Goal: Task Accomplishment & Management: Manage account settings

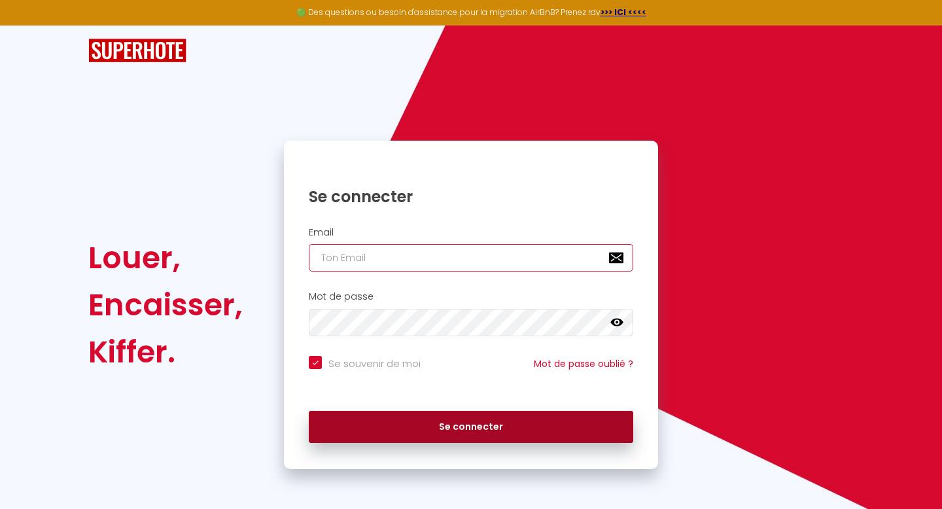
type input "[EMAIL_ADDRESS][DOMAIN_NAME]"
click at [341, 424] on button "Se connecter" at bounding box center [471, 427] width 324 height 33
checkbox input "true"
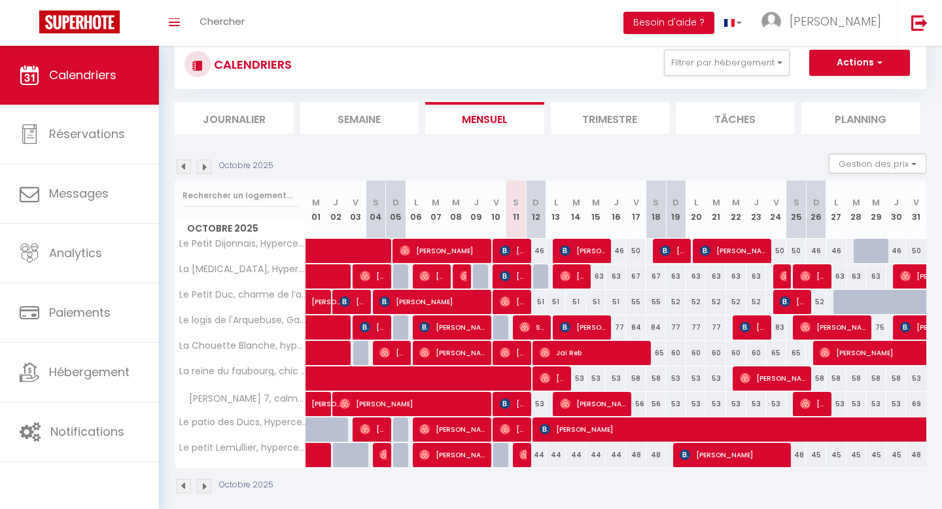
scroll to position [47, 0]
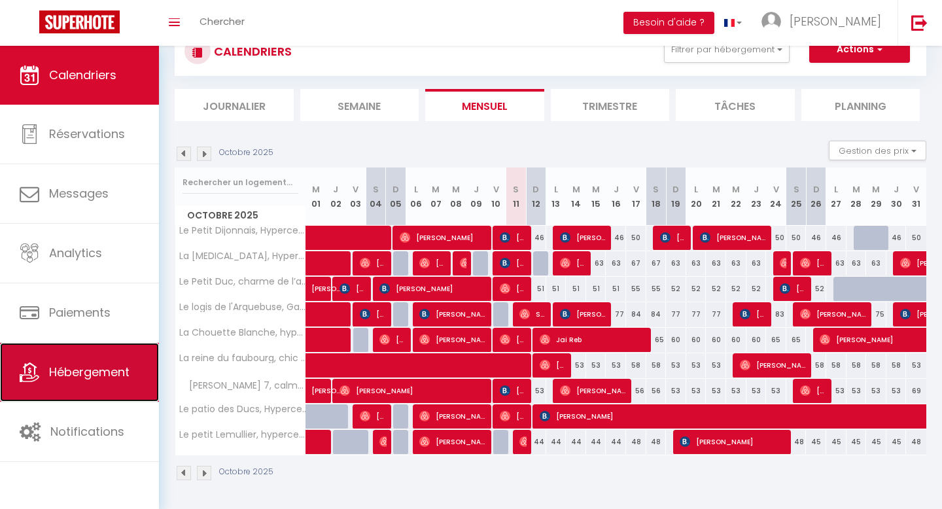
click at [74, 373] on span "Hébergement" at bounding box center [89, 372] width 80 height 16
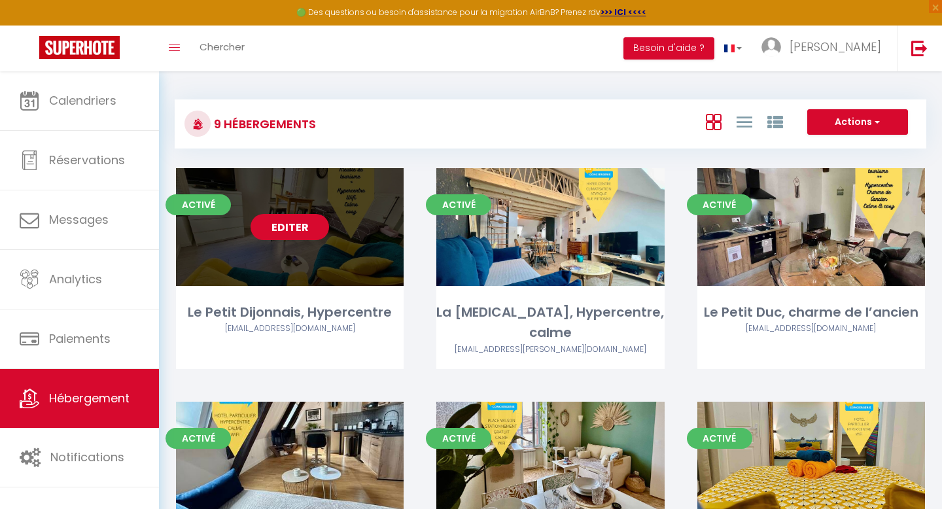
click at [290, 232] on link "Editer" at bounding box center [290, 227] width 78 height 26
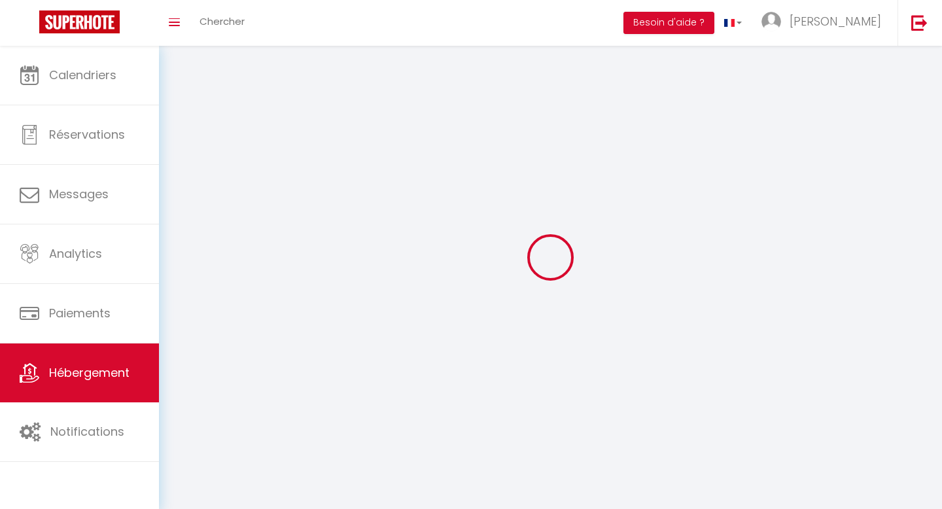
select select "1"
select select
select select "28"
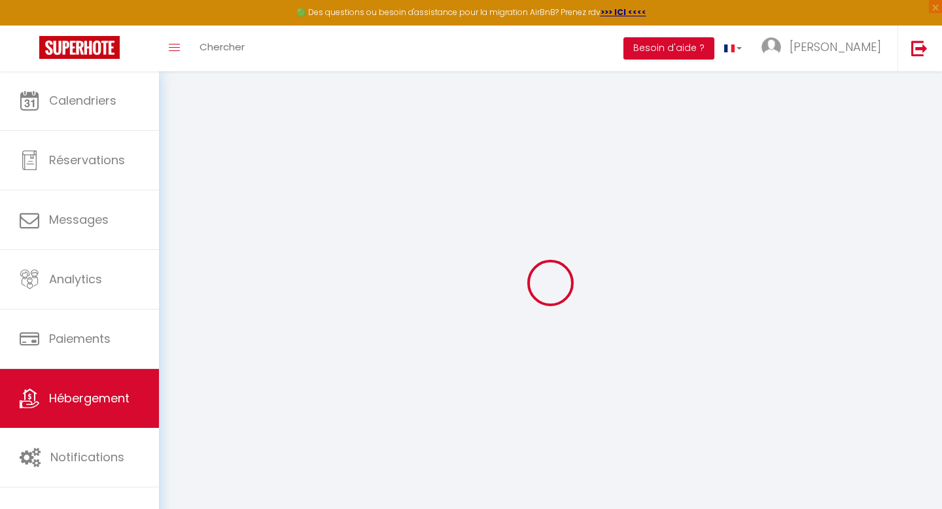
select select
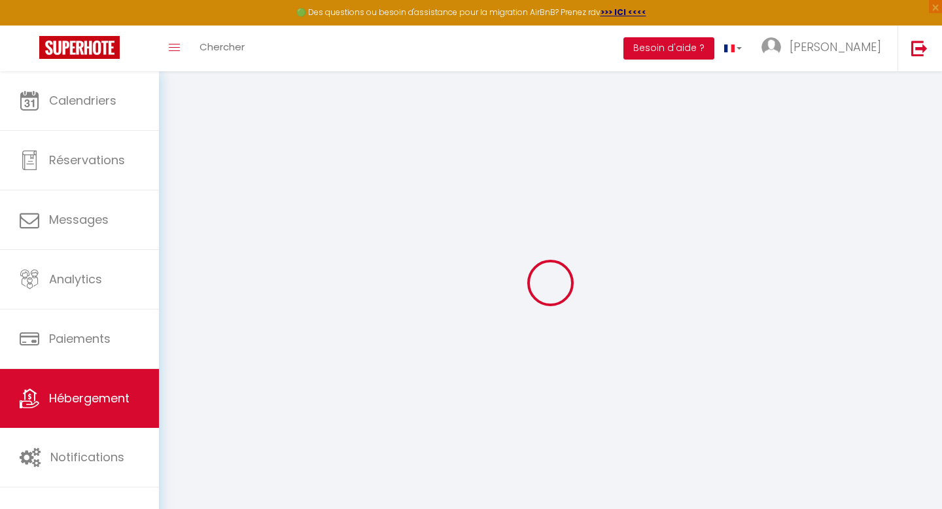
select select
checkbox input "false"
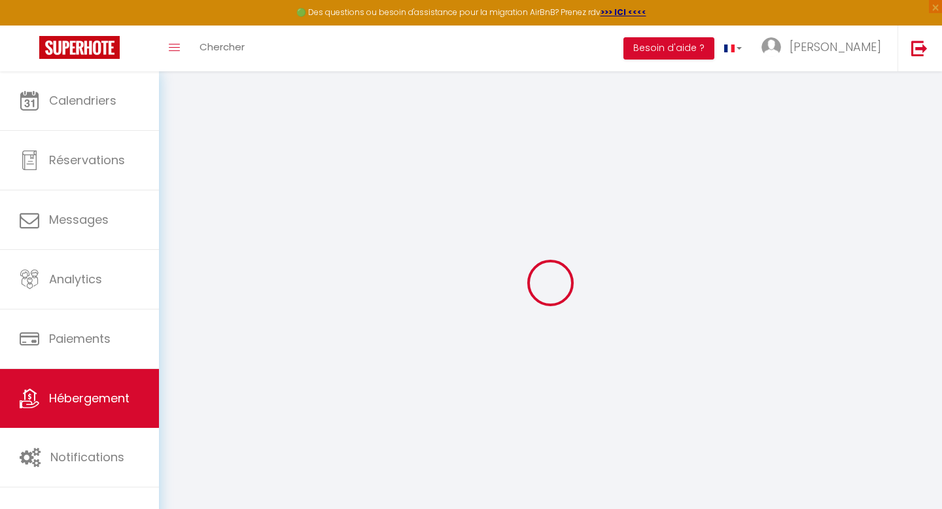
select select
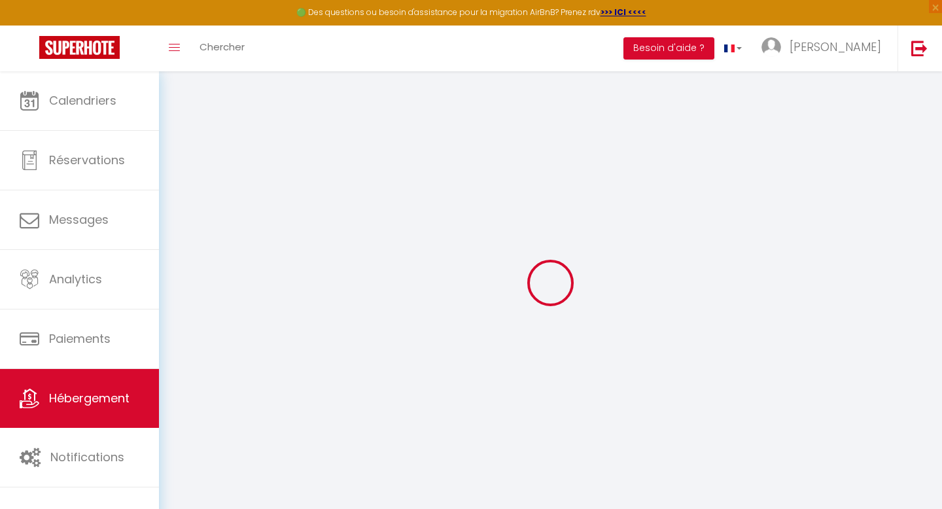
select select
checkbox input "false"
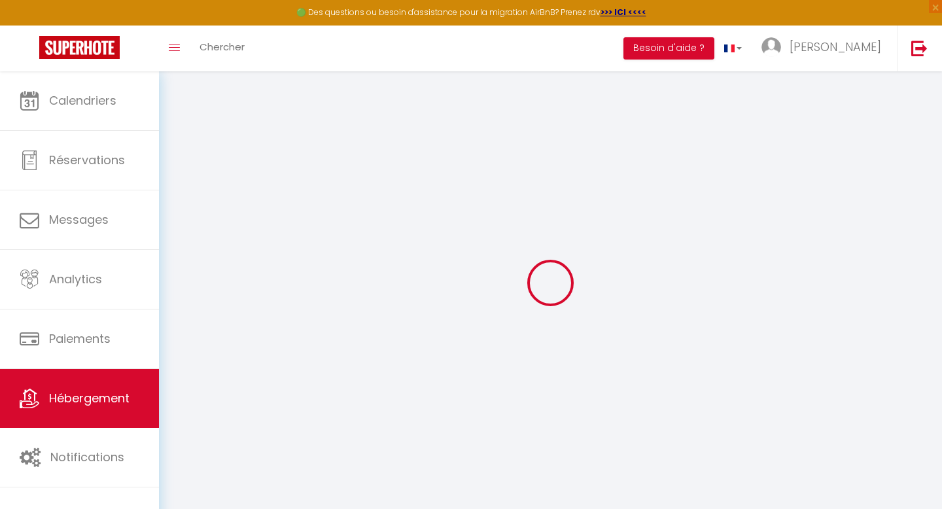
checkbox input "false"
select select
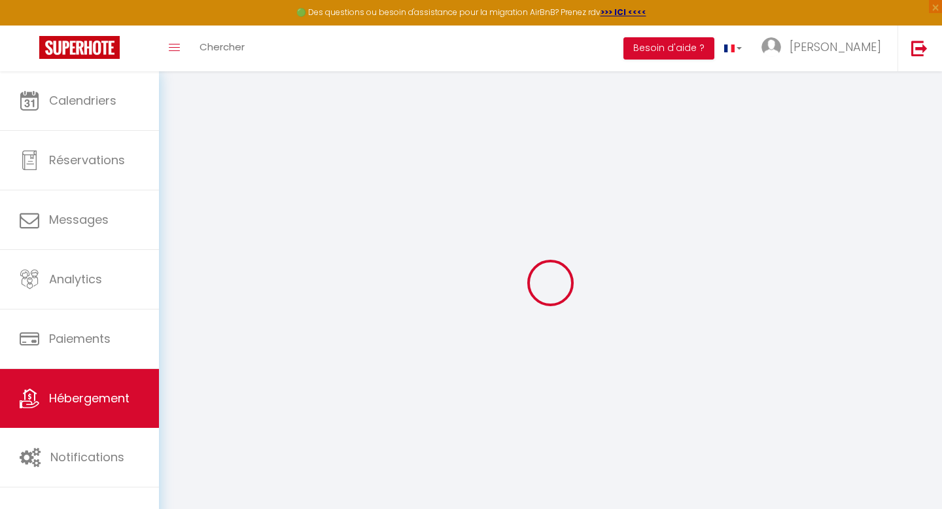
select select
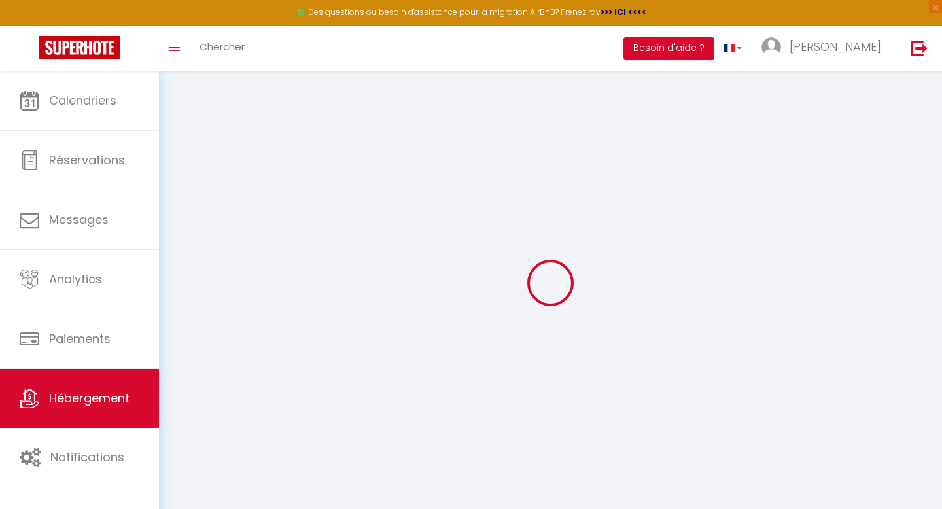
checkbox input "false"
select select
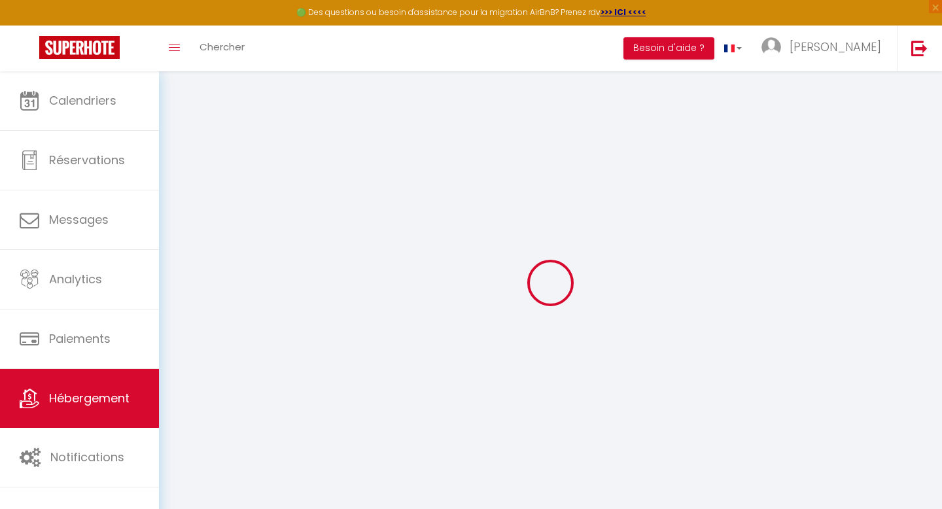
select select
type input "Le Petit Dijonnais, Hypercentre"
type input "Elise Et [PERSON_NAME]"
select select "2"
select select "1"
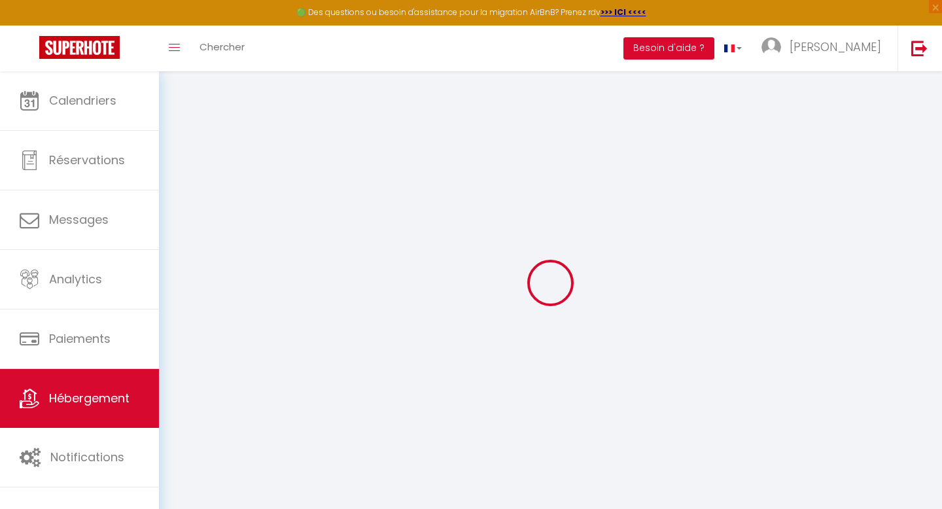
type input "52"
type input "8"
type input "35"
type input "500"
select select
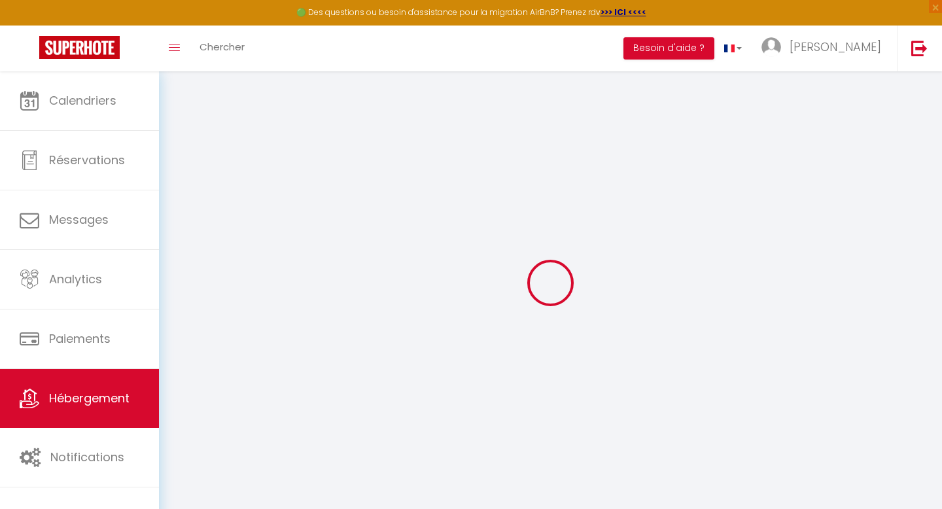
select select
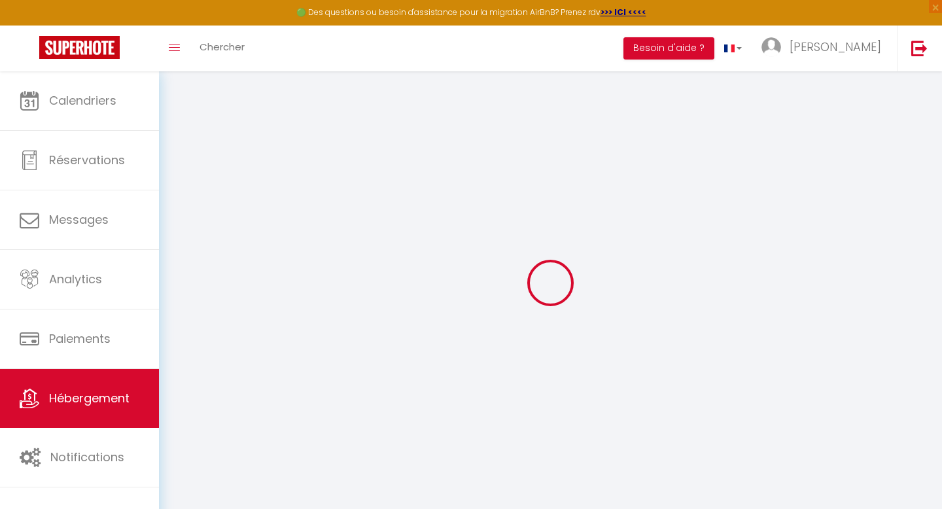
type input "[STREET_ADDRESS]"
type input "21000"
type input "[GEOGRAPHIC_DATA]"
type input "[EMAIL_ADDRESS][DOMAIN_NAME]"
select select "14415"
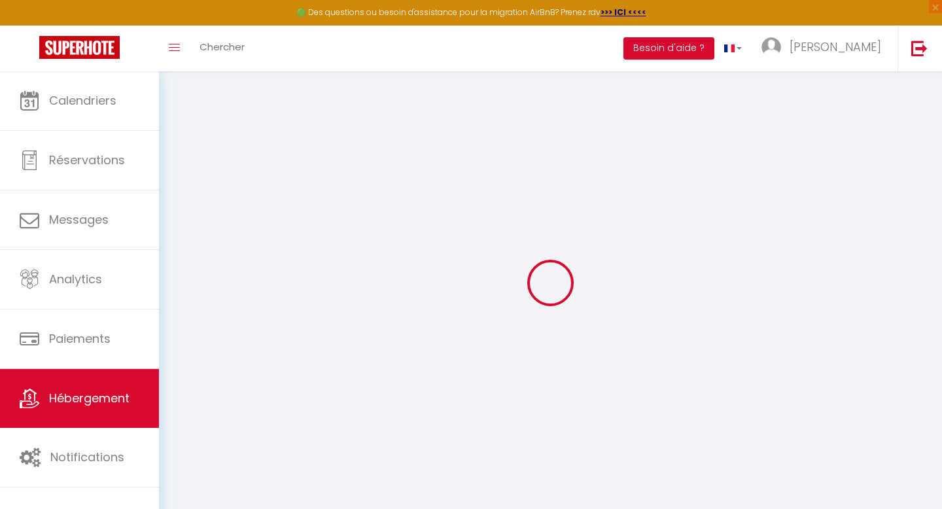
checkbox input "false"
checkbox input "true"
checkbox input "false"
type input "0"
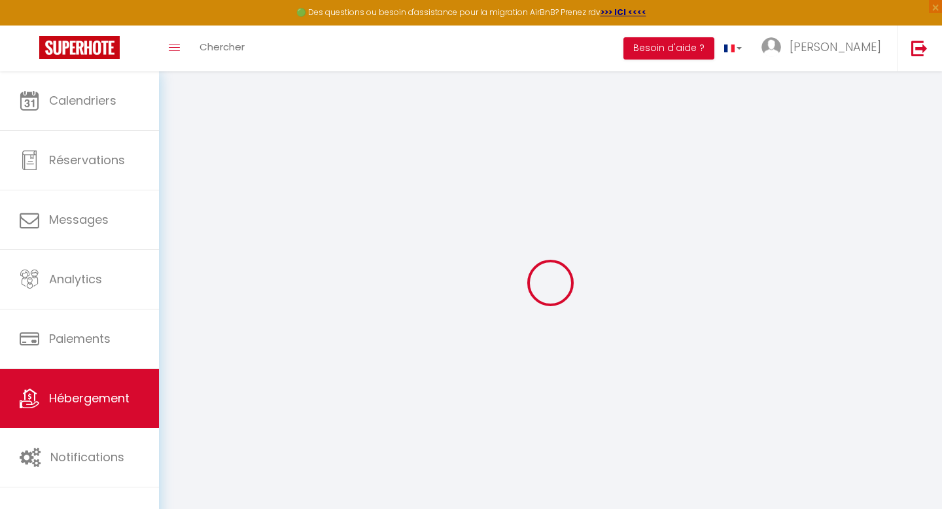
type input "0"
select select
checkbox input "false"
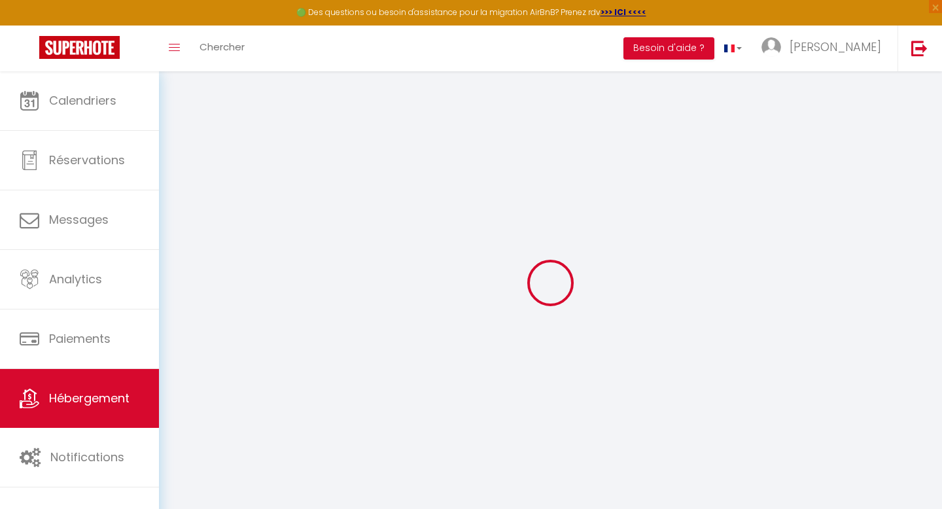
checkbox input "false"
checkbox input "true"
checkbox input "false"
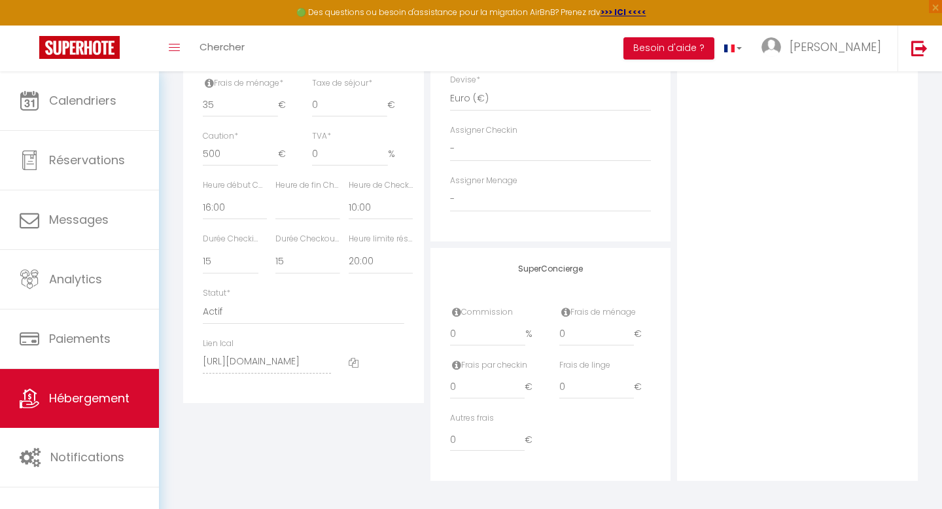
scroll to position [581, 0]
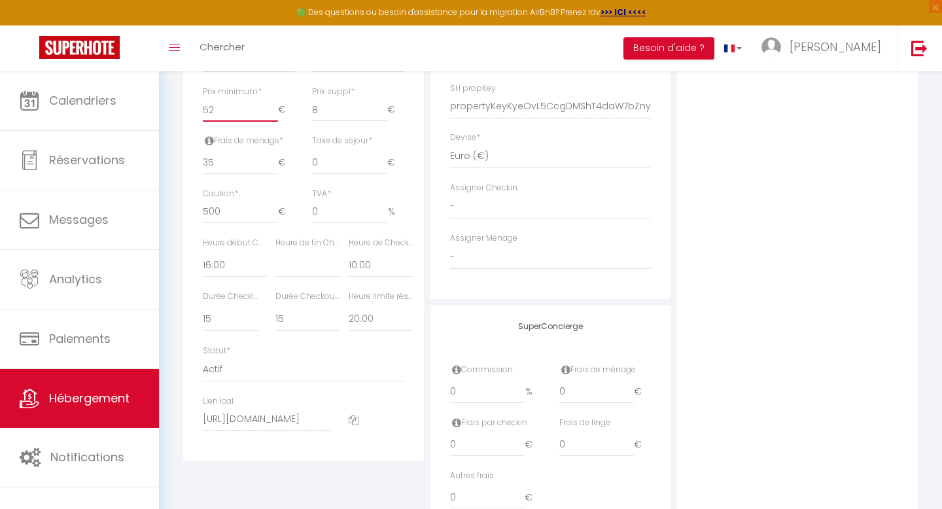
type input "51"
select select
checkbox input "false"
checkbox input "true"
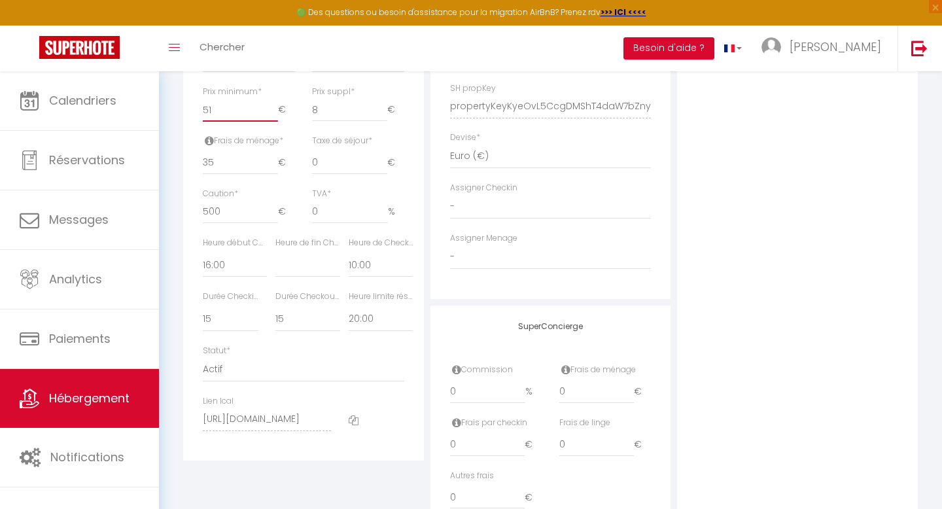
checkbox input "false"
type input "51"
click at [271, 114] on input "51" at bounding box center [240, 110] width 75 height 24
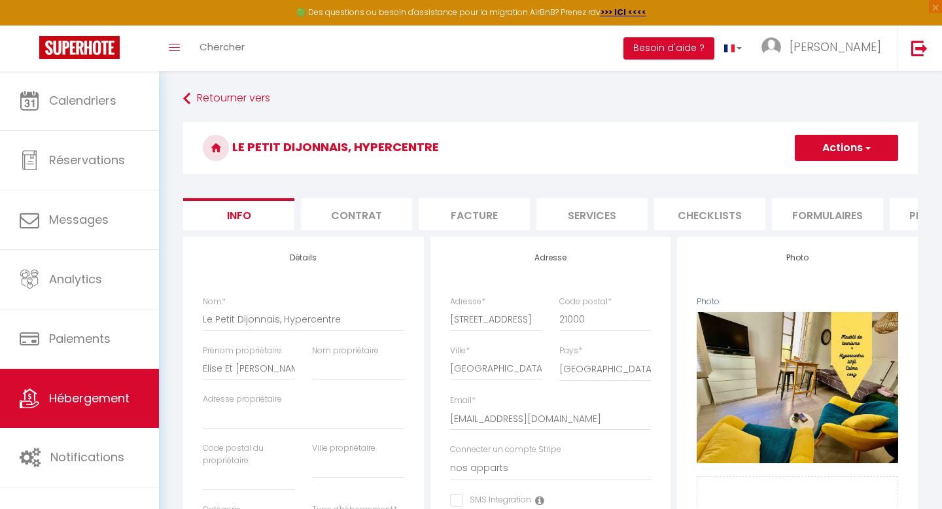
click at [877, 145] on button "Actions" at bounding box center [846, 148] width 103 height 26
click at [791, 176] on input "Enregistrer" at bounding box center [795, 176] width 48 height 13
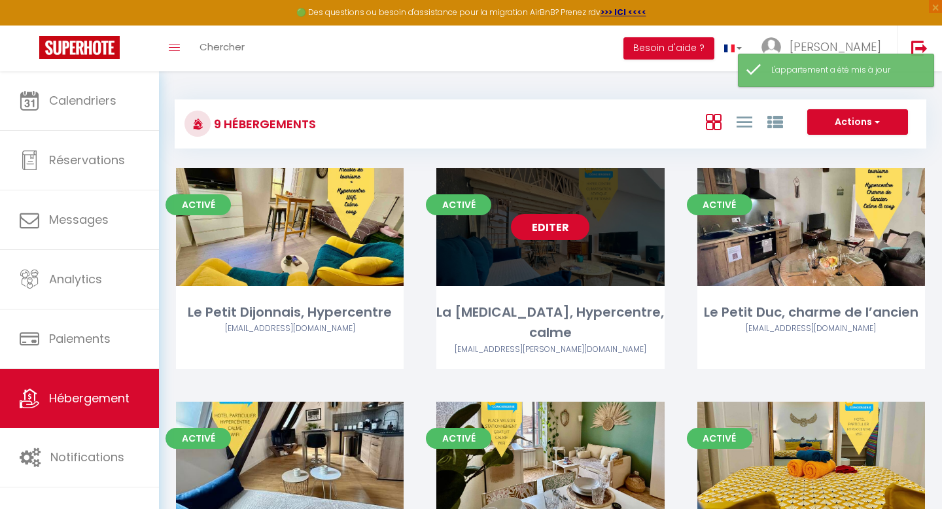
click at [530, 219] on link "Editer" at bounding box center [550, 227] width 78 height 26
select select "3"
select select "2"
select select "1"
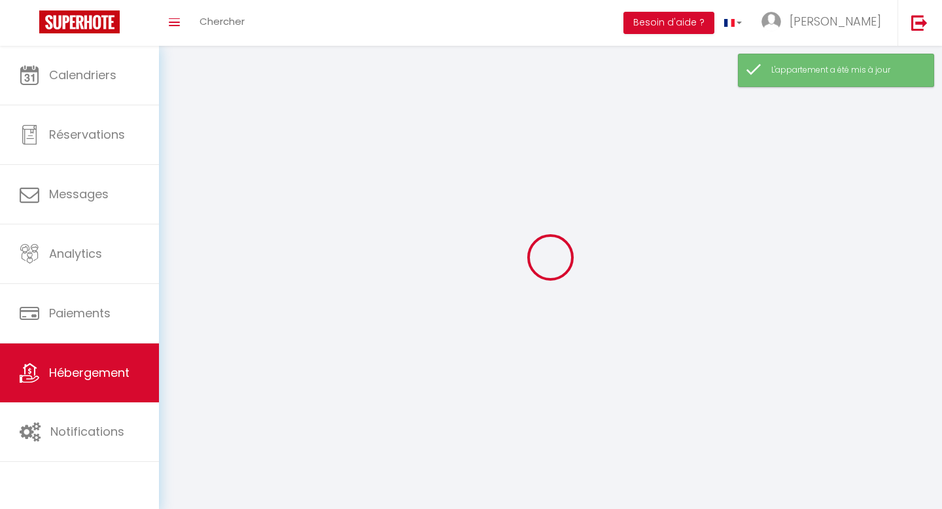
select select
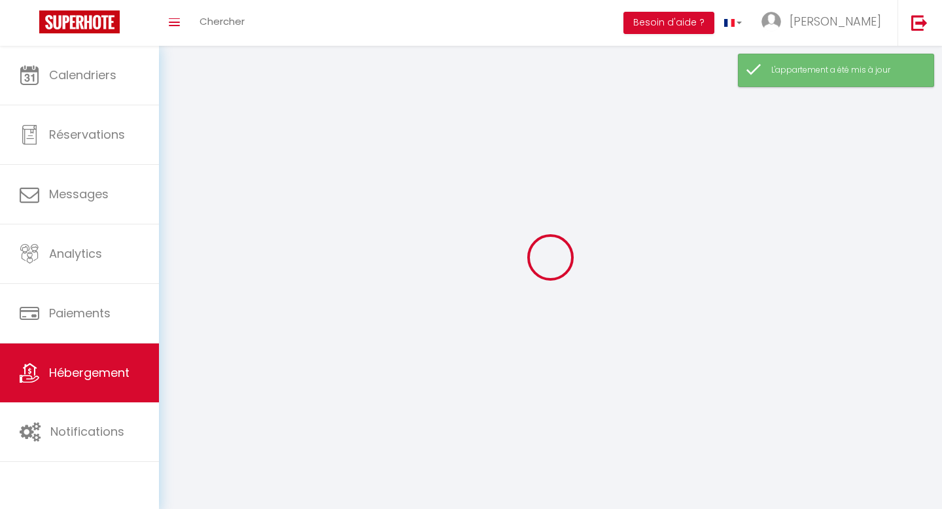
checkbox input "false"
select select
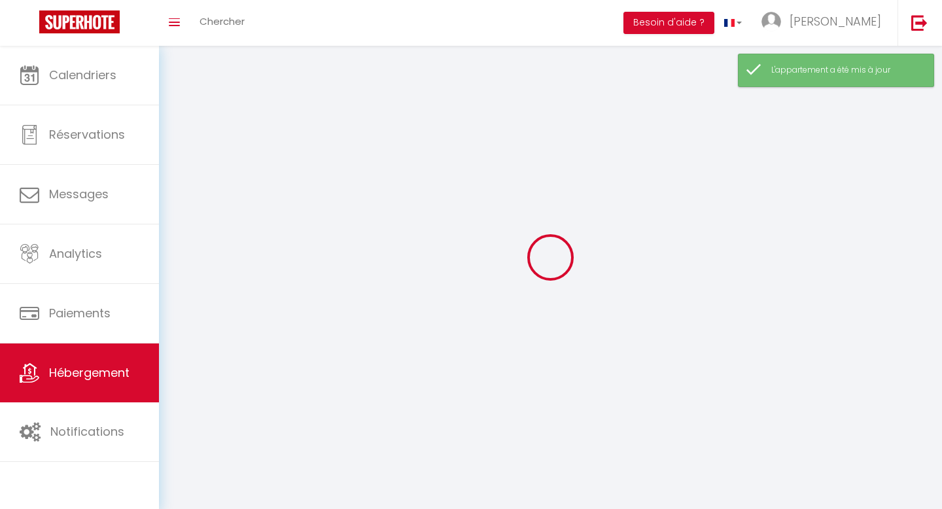
select select
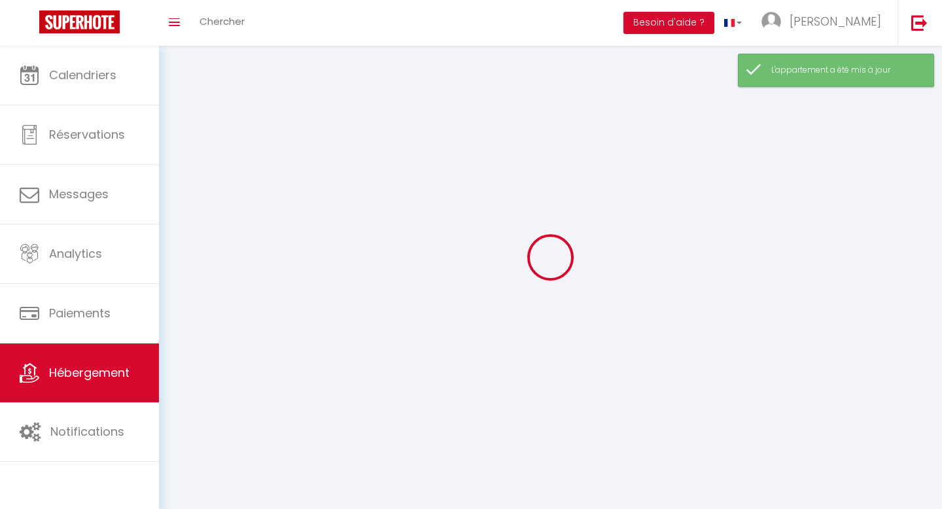
select select
checkbox input "false"
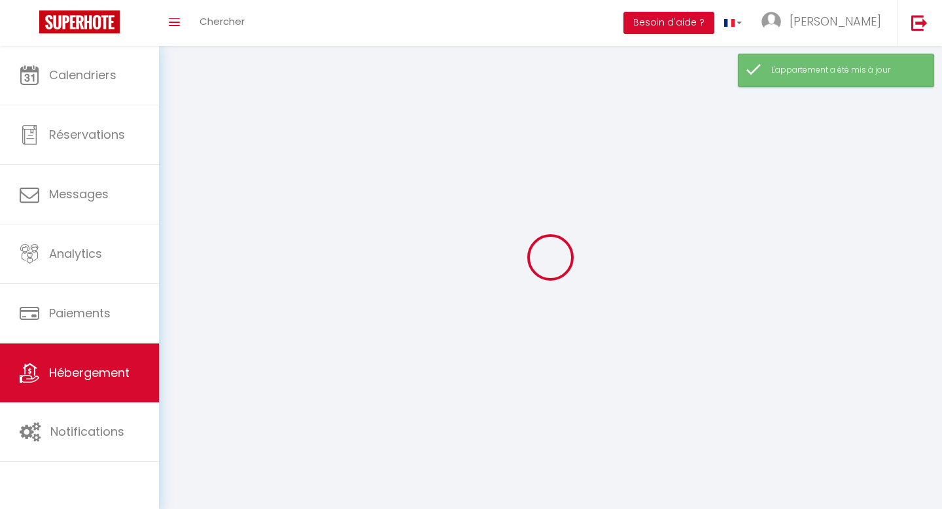
select select
select select "1"
select select
select select "28"
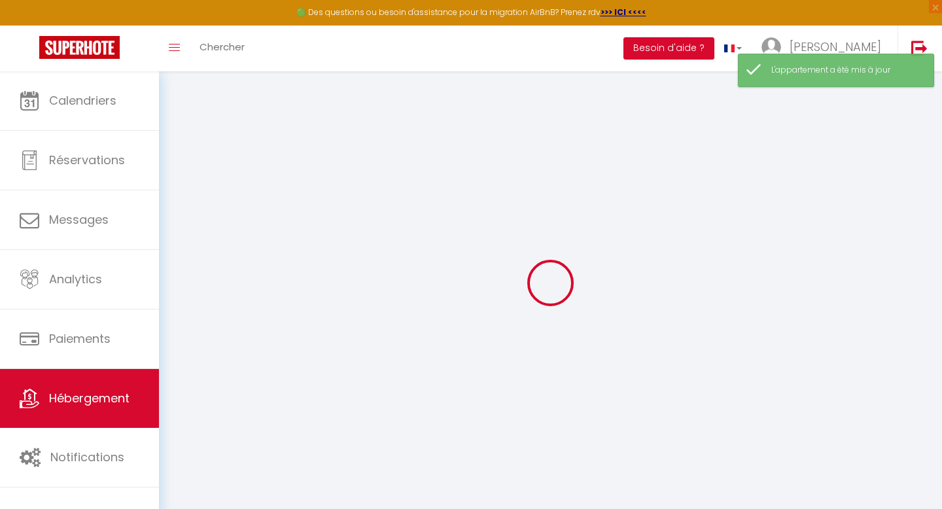
select select
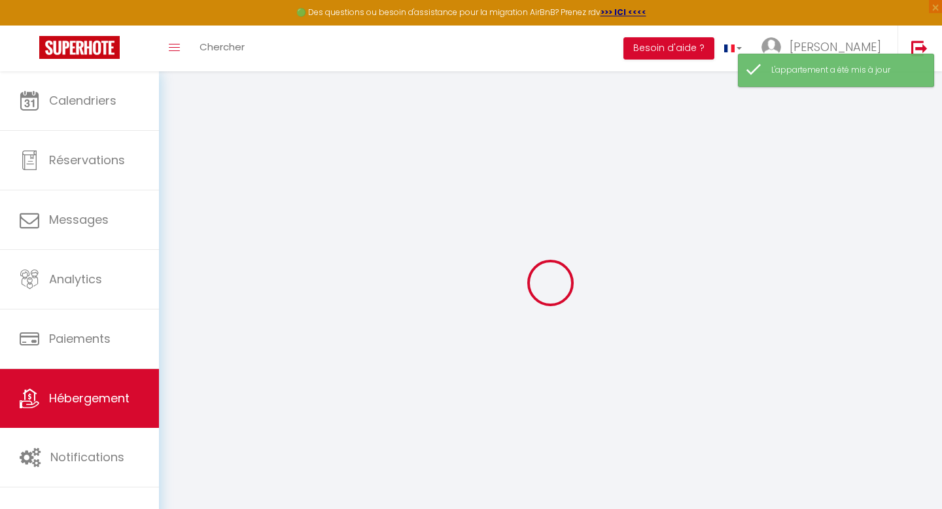
select select
checkbox input "false"
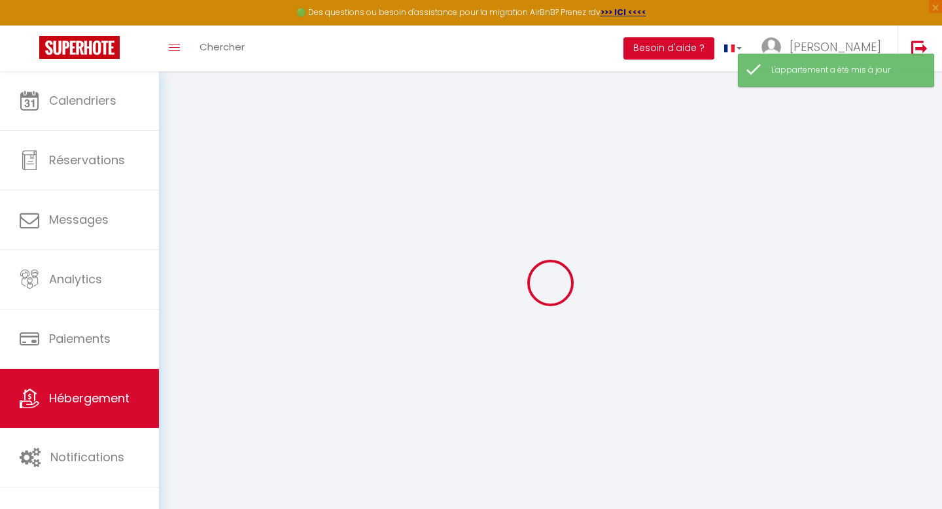
select select
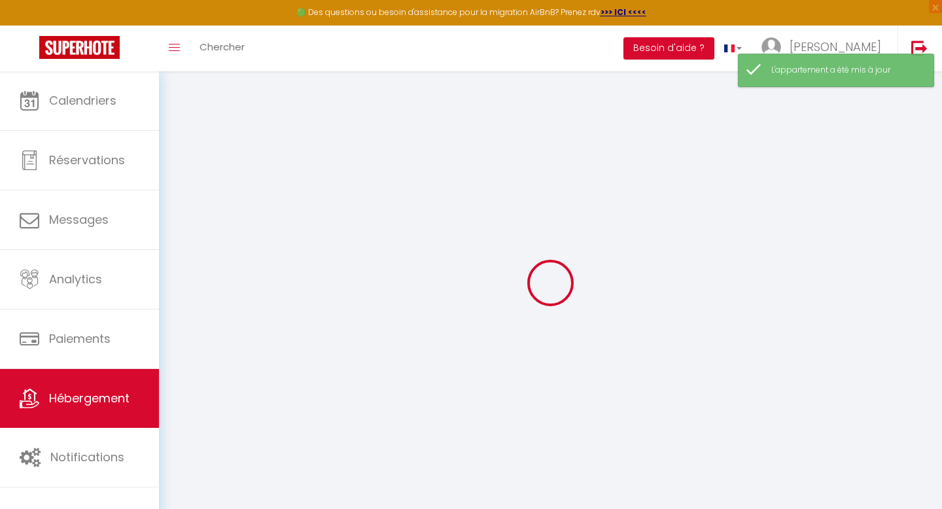
select select
checkbox input "false"
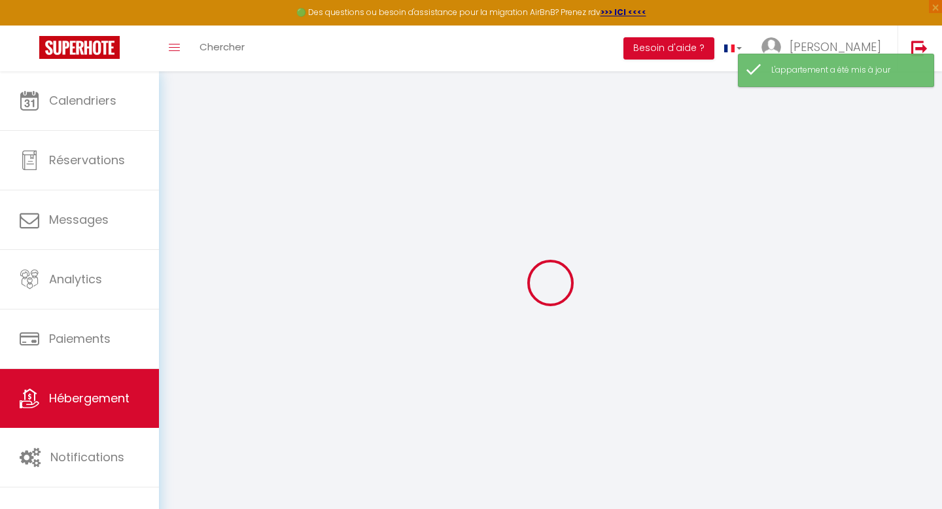
checkbox input "false"
select select
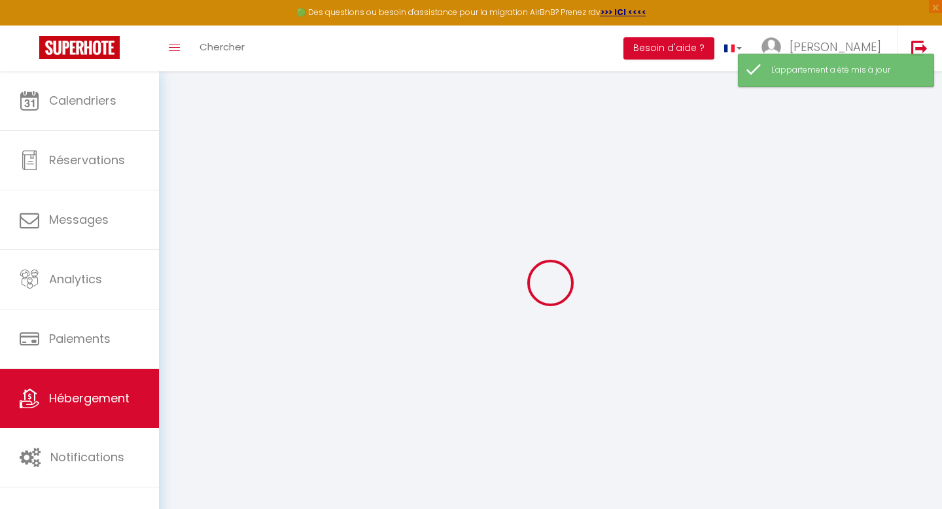
select select
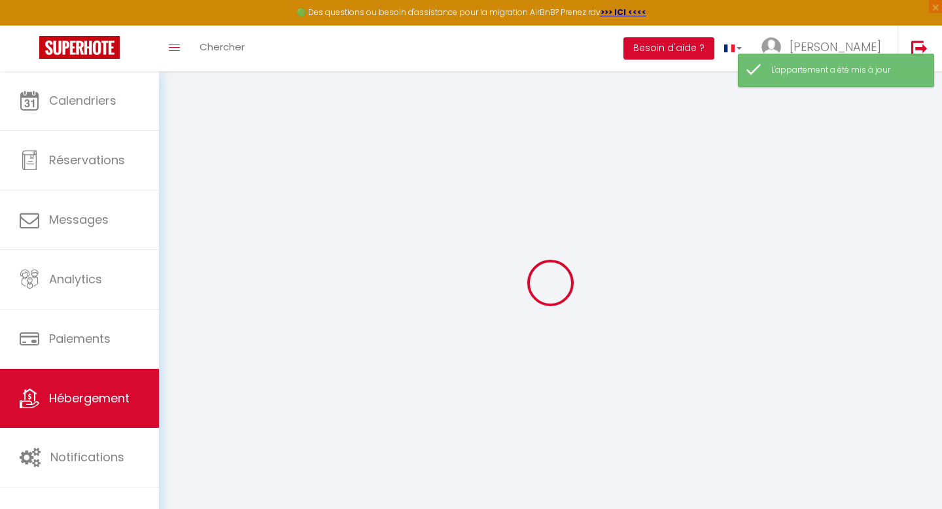
checkbox input "false"
select select
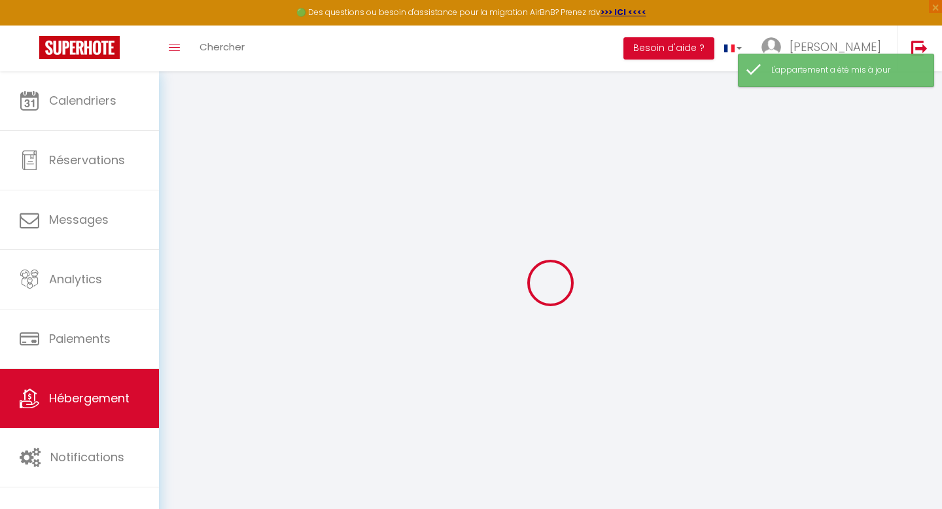
select select
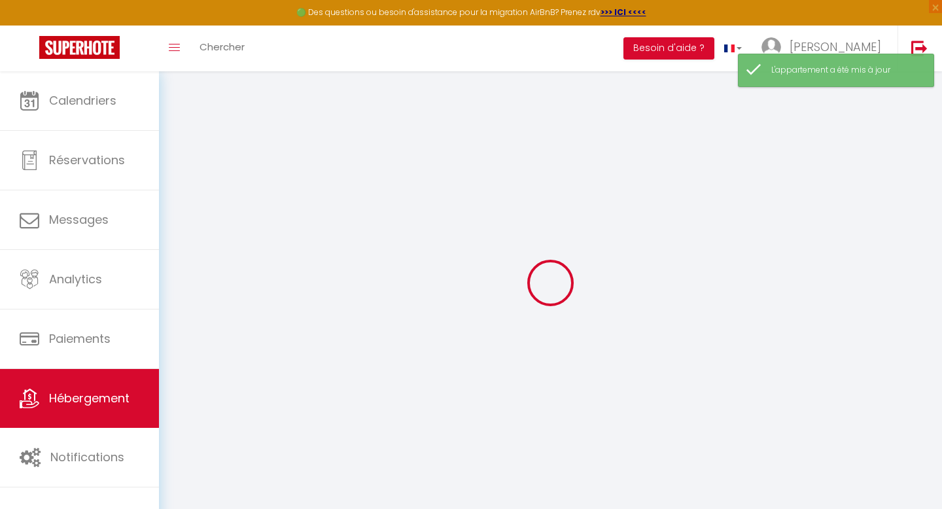
select select
checkbox input "false"
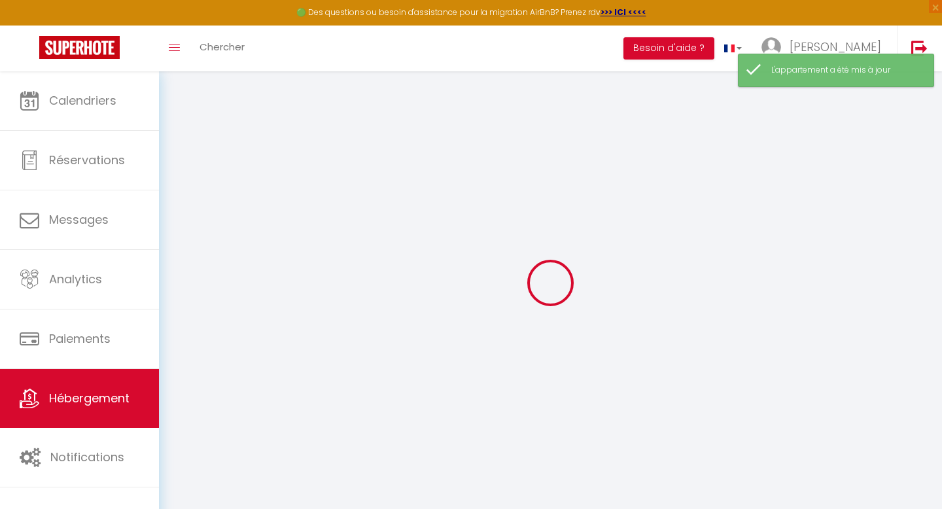
checkbox input "false"
select select
type input "La [MEDICAL_DATA], Hypercentre, calme"
type input "[PERSON_NAME]"
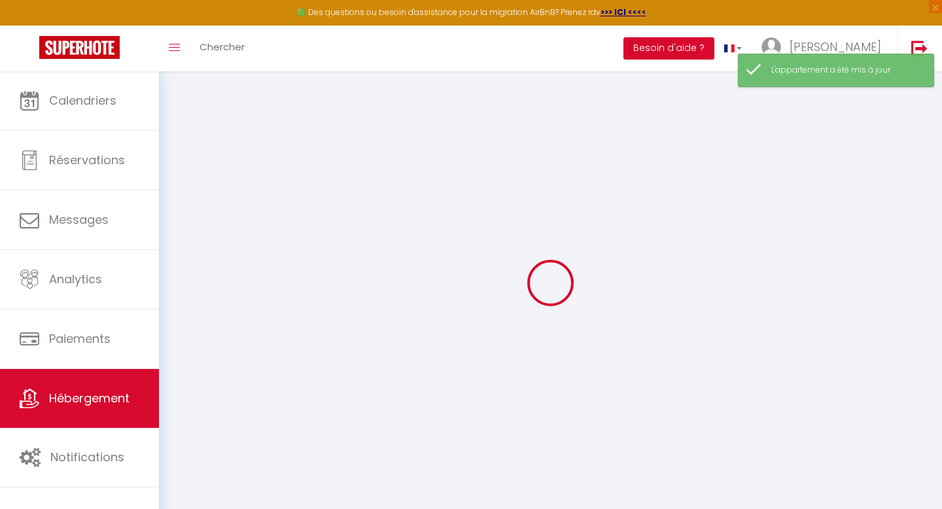
type input "Charpenet"
type input "21000"
type input "[GEOGRAPHIC_DATA]"
select select "condominium"
select select "1"
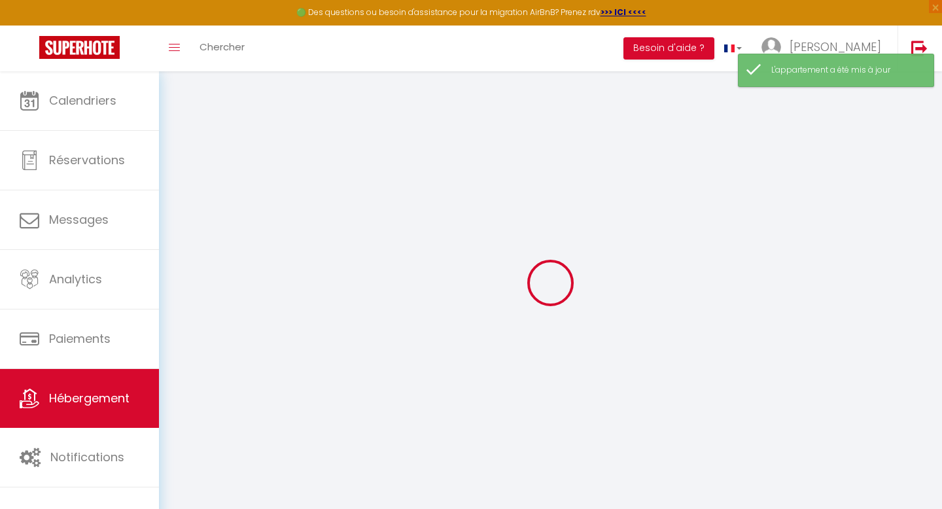
type input "74"
type input "8"
type input "40"
type input "500"
select select
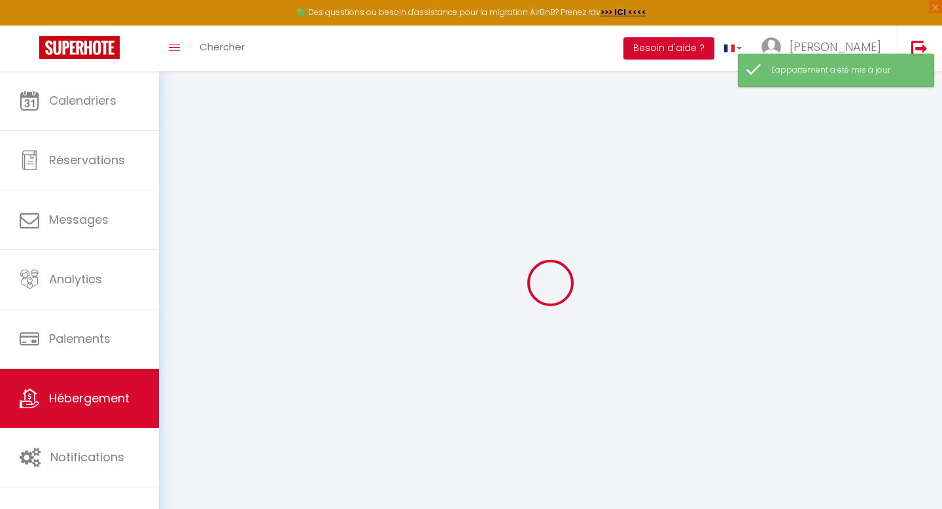
select select
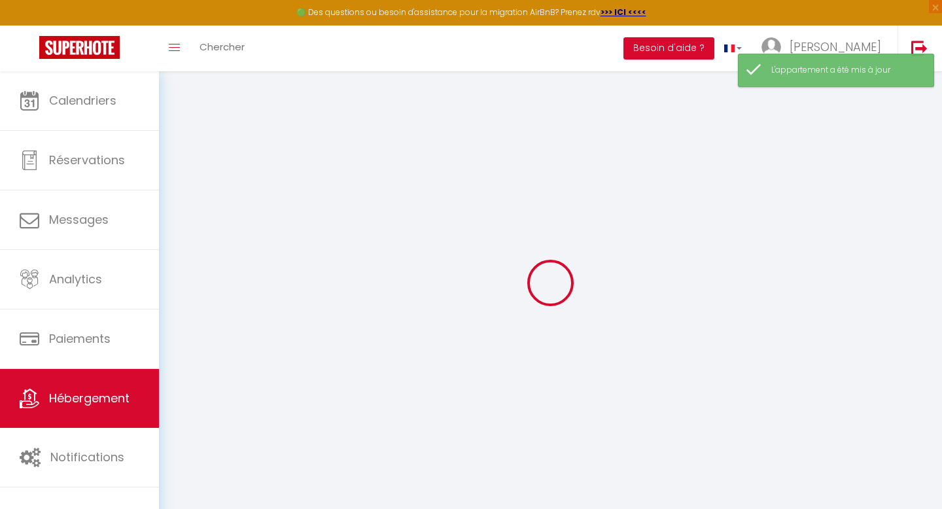
type input "[STREET_ADDRESS]"
type input "21000"
type input "[GEOGRAPHIC_DATA]"
type input "[EMAIL_ADDRESS][DOMAIN_NAME]"
select select "11324"
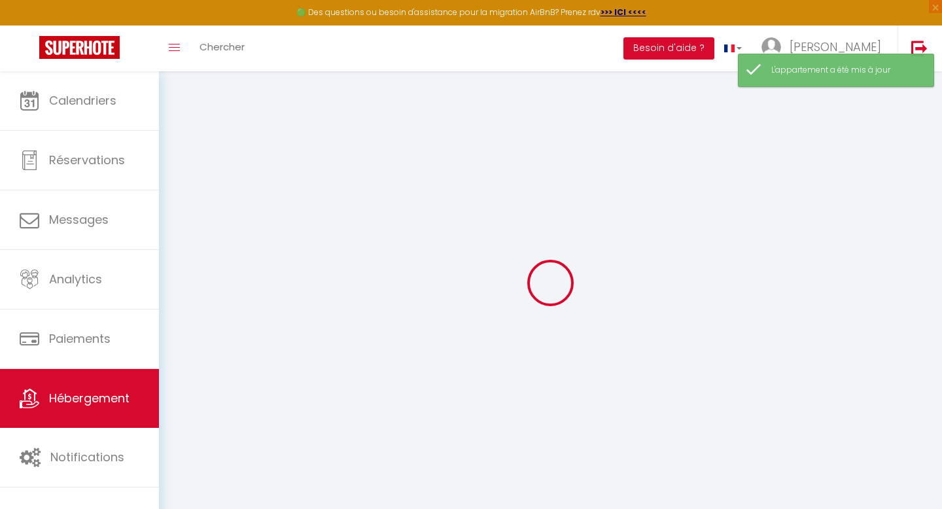
checkbox input "false"
checkbox input "true"
checkbox input "false"
type input "0"
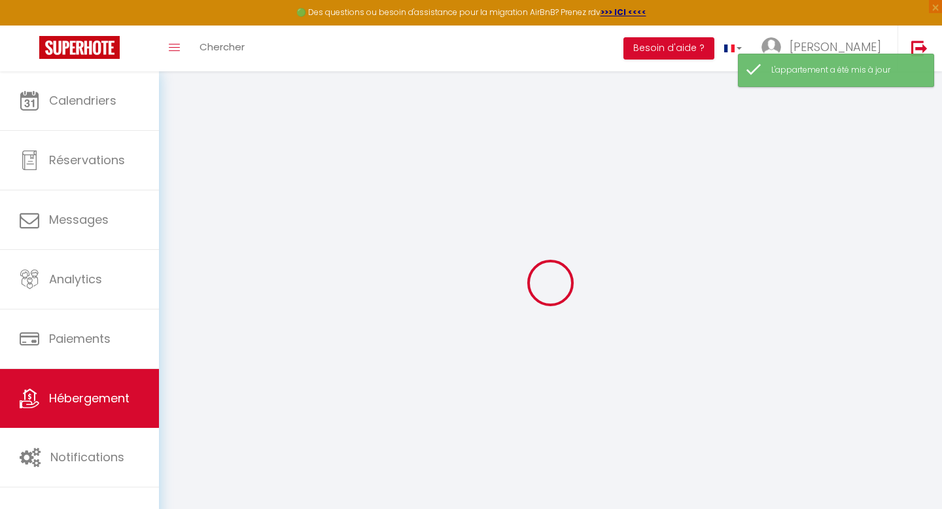
type input "0"
select select "16:00"
select select
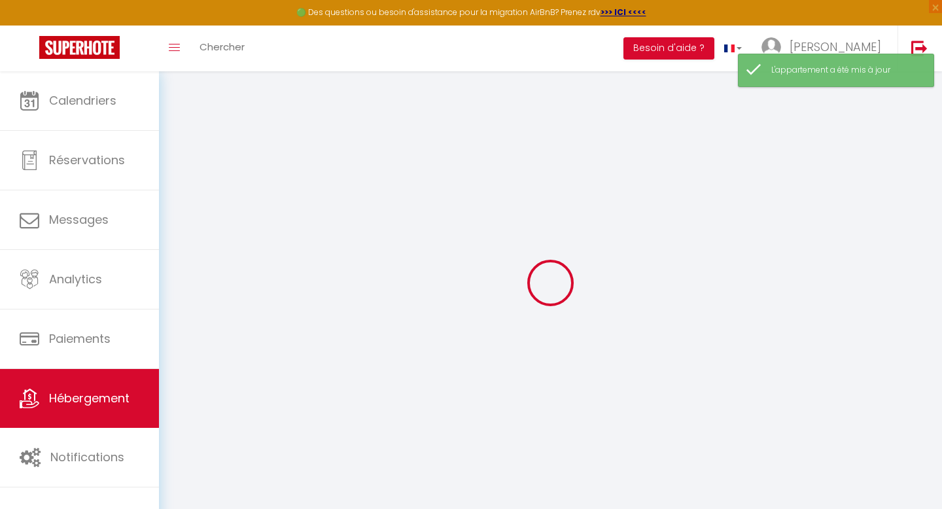
select select "10:00"
select select "30"
select select "120"
select select "19:00"
select select
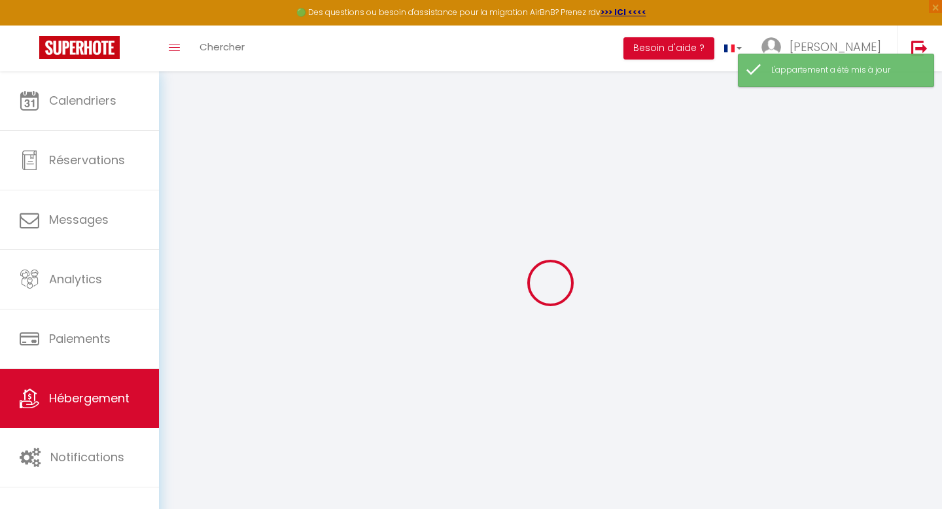
checkbox input "false"
checkbox input "true"
checkbox input "false"
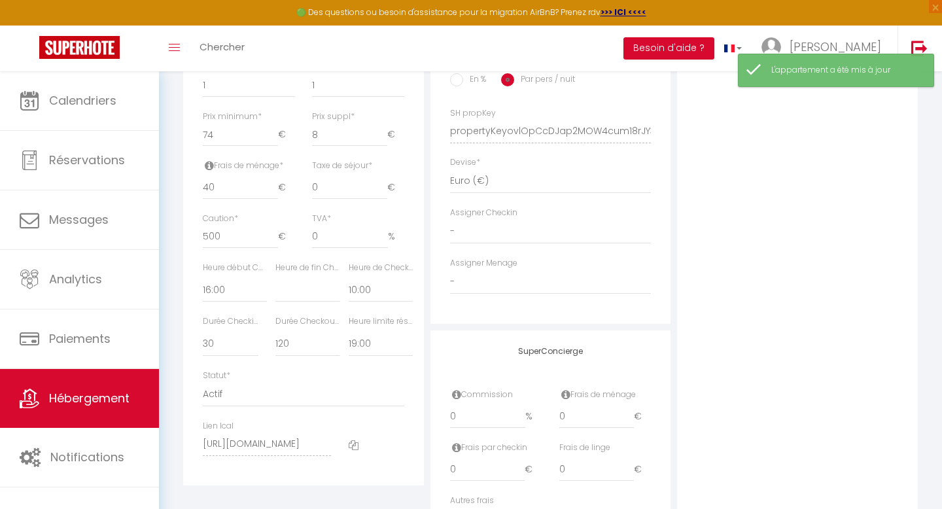
scroll to position [581, 0]
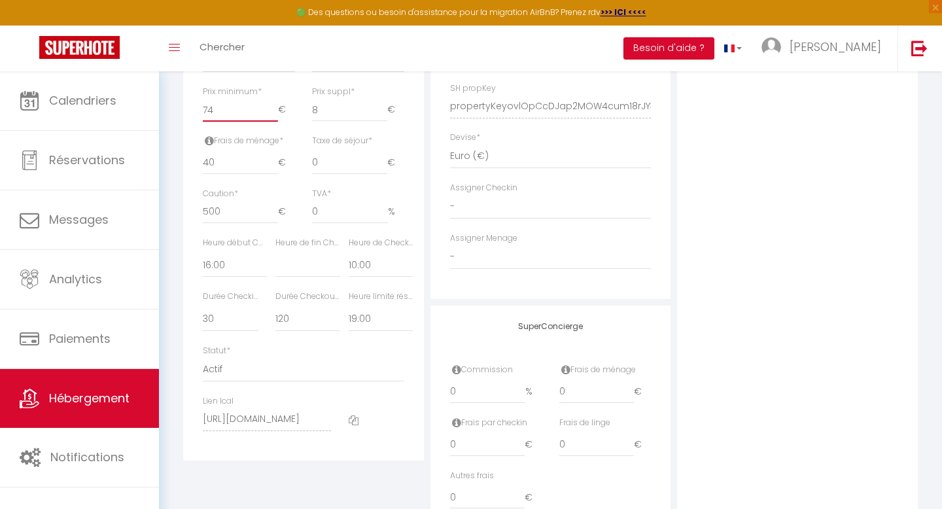
type input "75"
select select
click at [272, 108] on input "75" at bounding box center [240, 110] width 75 height 24
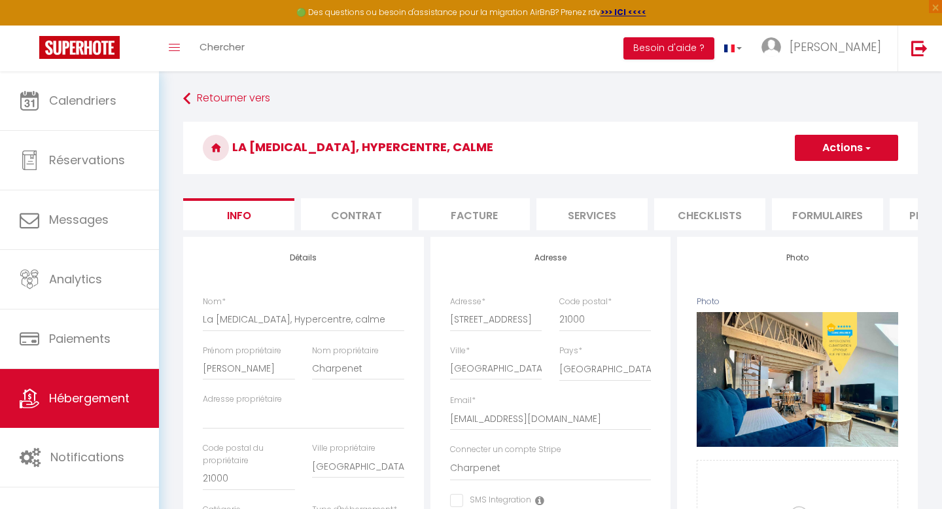
click at [848, 142] on button "Actions" at bounding box center [846, 148] width 103 height 26
click at [777, 173] on input "Enregistrer" at bounding box center [795, 176] width 48 height 13
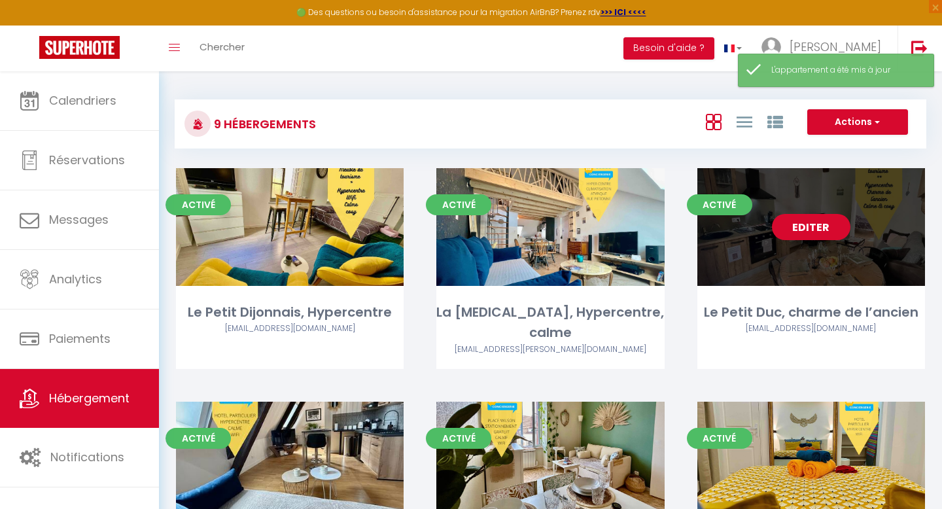
click at [834, 232] on link "Editer" at bounding box center [811, 227] width 78 height 26
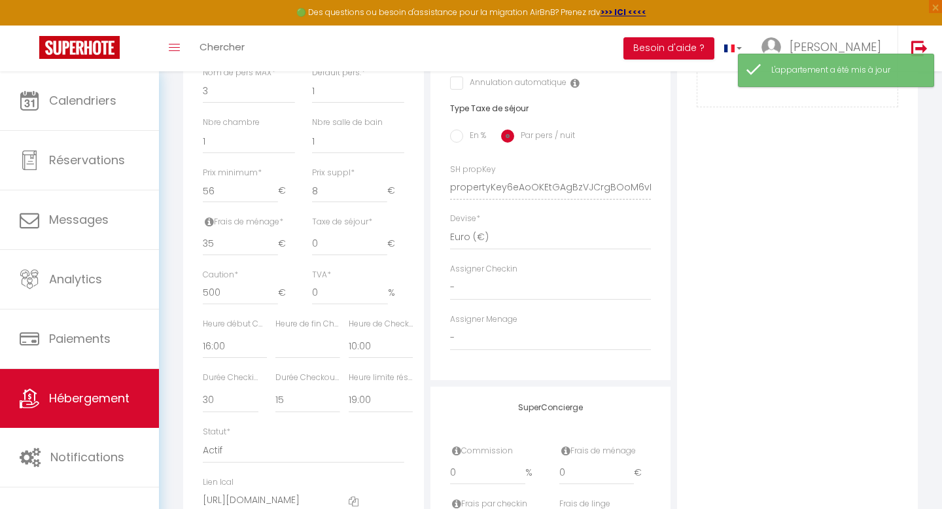
scroll to position [506, 0]
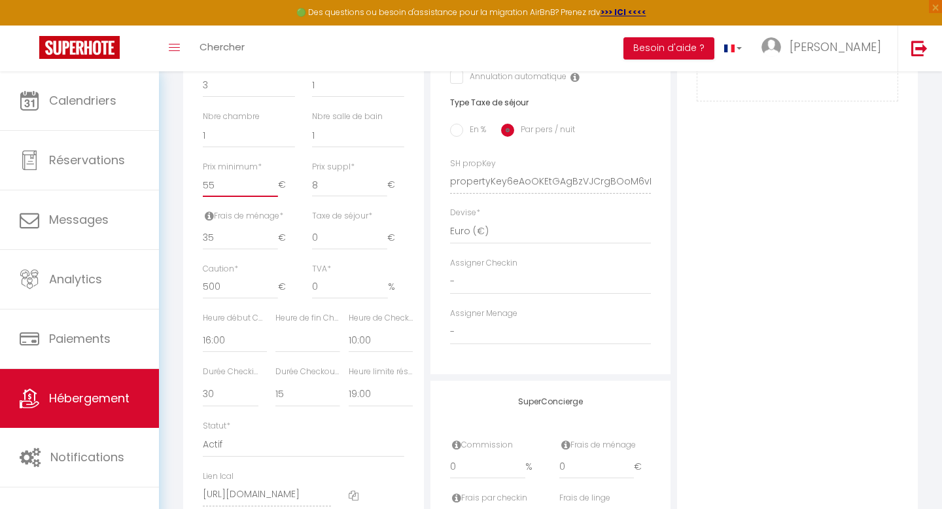
click at [274, 188] on input "55" at bounding box center [240, 185] width 75 height 24
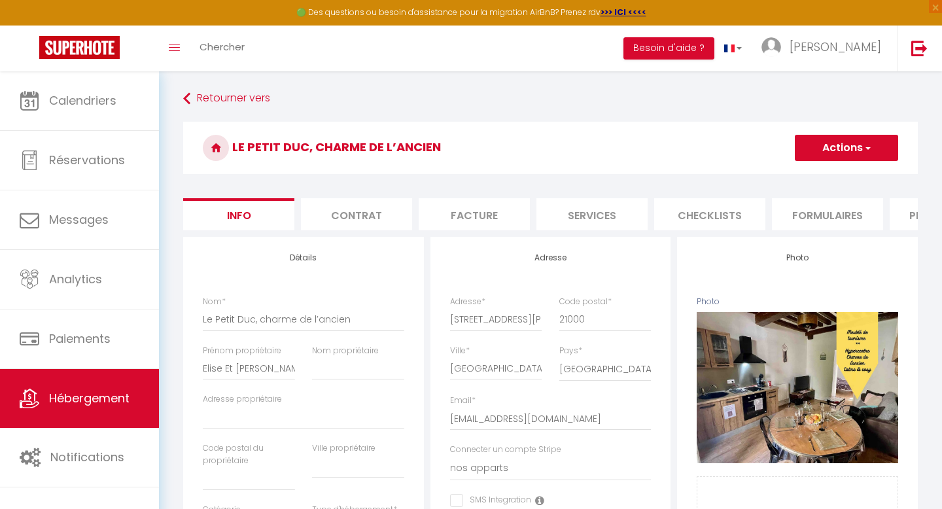
click at [849, 144] on button "Actions" at bounding box center [846, 148] width 103 height 26
click at [791, 171] on input "Enregistrer" at bounding box center [795, 176] width 48 height 13
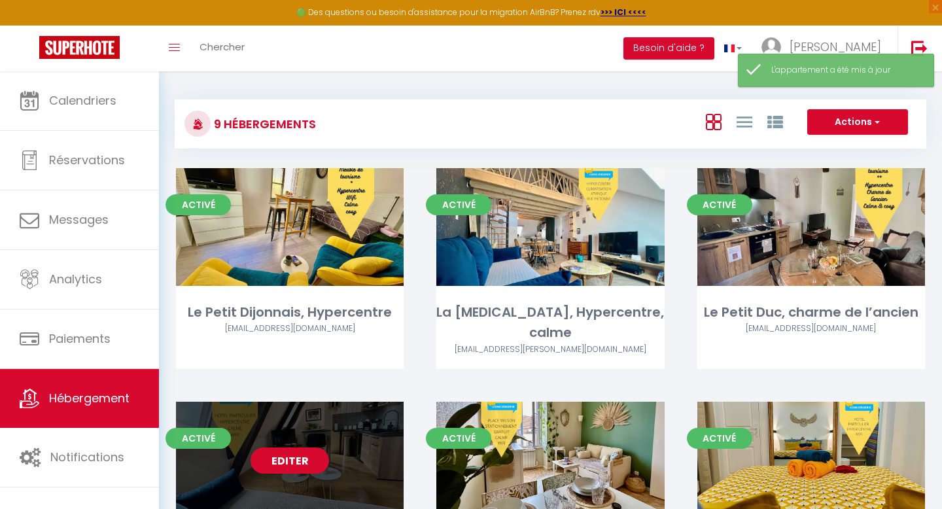
click at [296, 447] on link "Editer" at bounding box center [290, 460] width 78 height 26
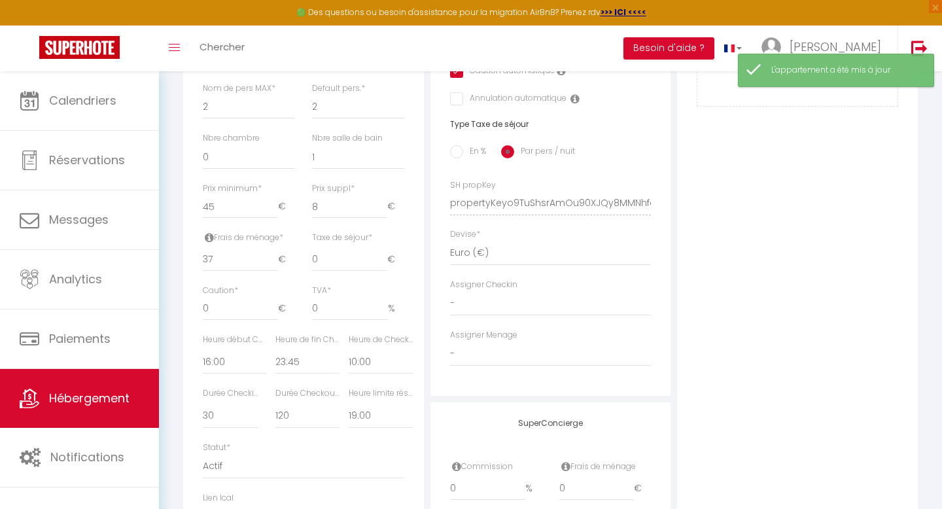
scroll to position [487, 0]
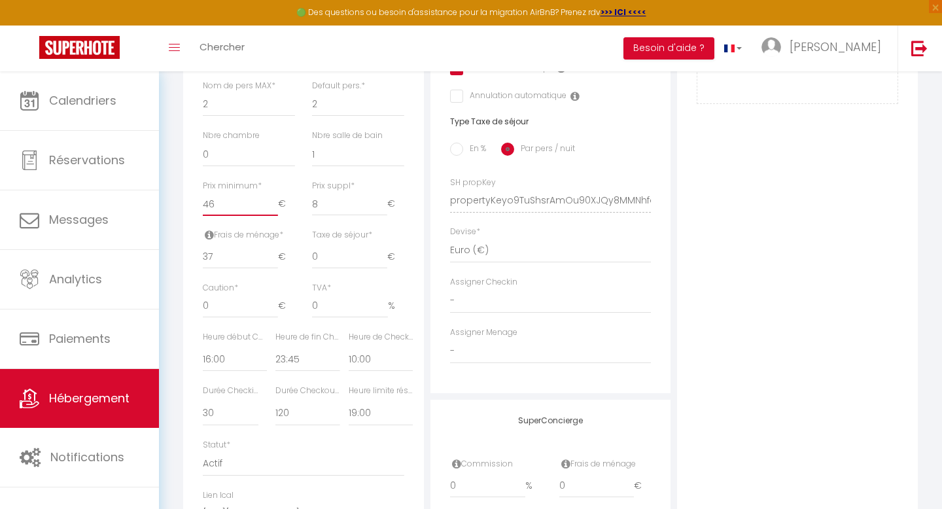
click at [271, 200] on input "46" at bounding box center [240, 204] width 75 height 24
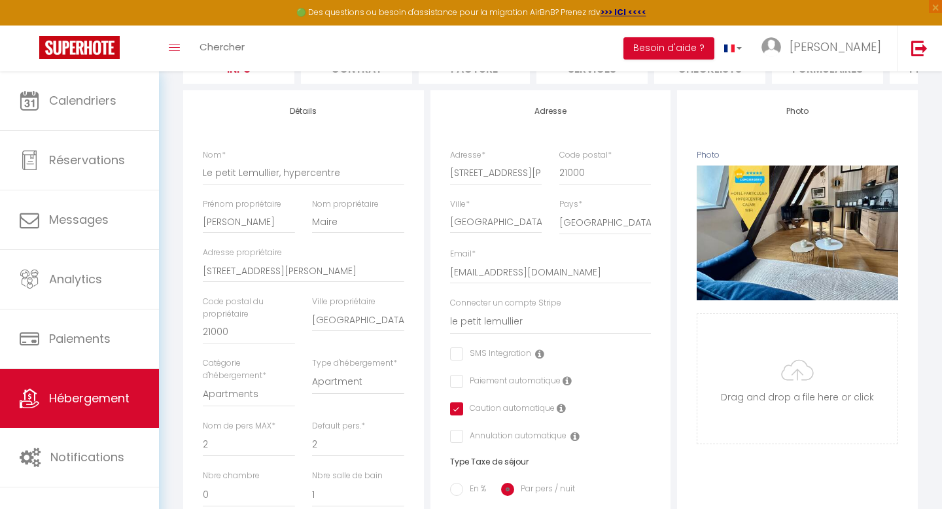
scroll to position [0, 0]
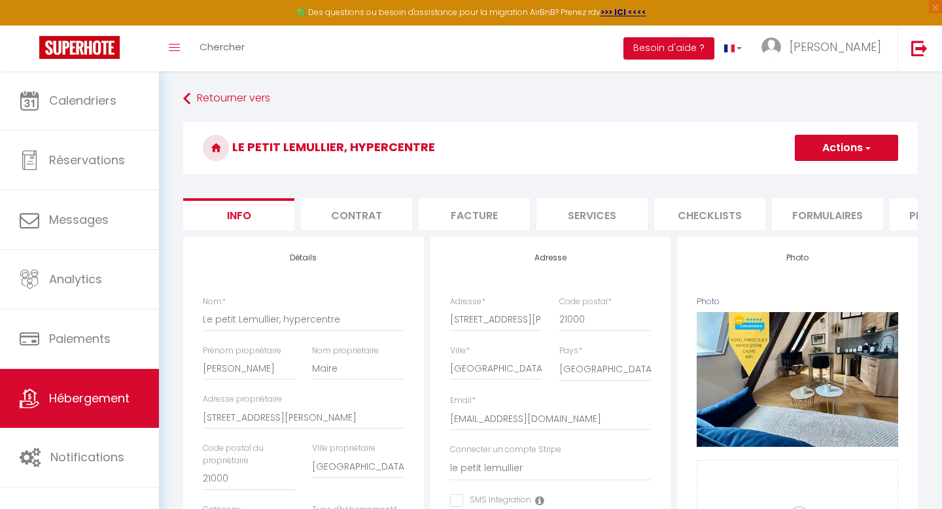
click at [829, 149] on button "Actions" at bounding box center [846, 148] width 103 height 26
click at [776, 175] on input "Enregistrer" at bounding box center [795, 176] width 48 height 13
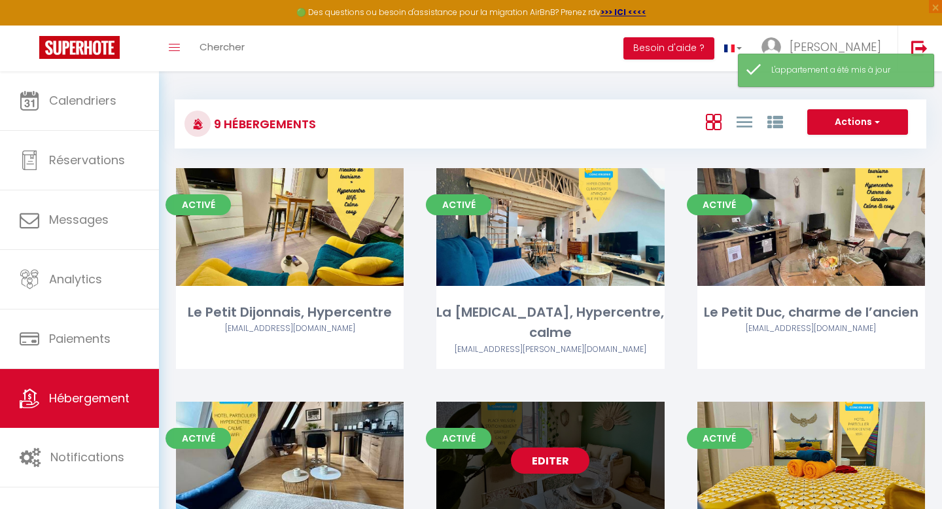
click at [552, 447] on link "Editer" at bounding box center [550, 460] width 78 height 26
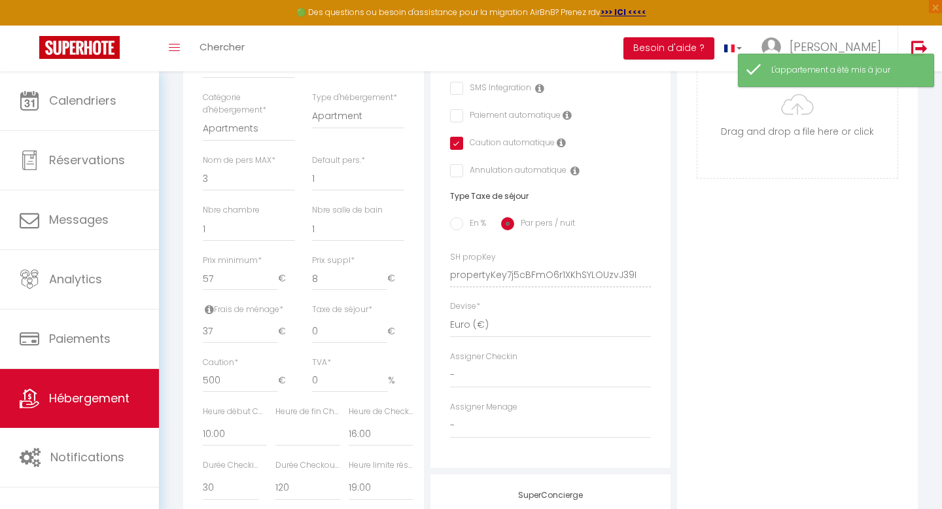
scroll to position [548, 0]
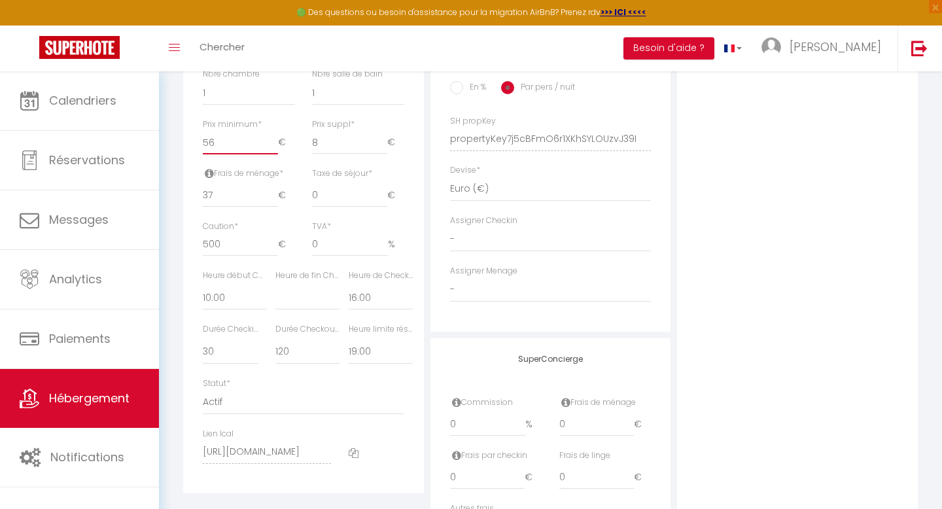
click at [273, 146] on input "56" at bounding box center [240, 143] width 75 height 24
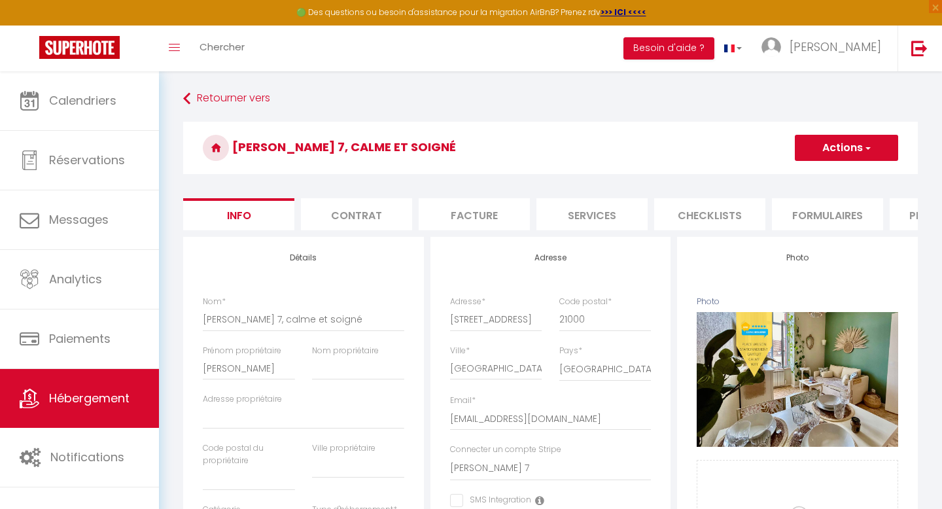
click at [844, 141] on button "Actions" at bounding box center [846, 148] width 103 height 26
click at [807, 173] on input "Enregistrer" at bounding box center [795, 176] width 48 height 13
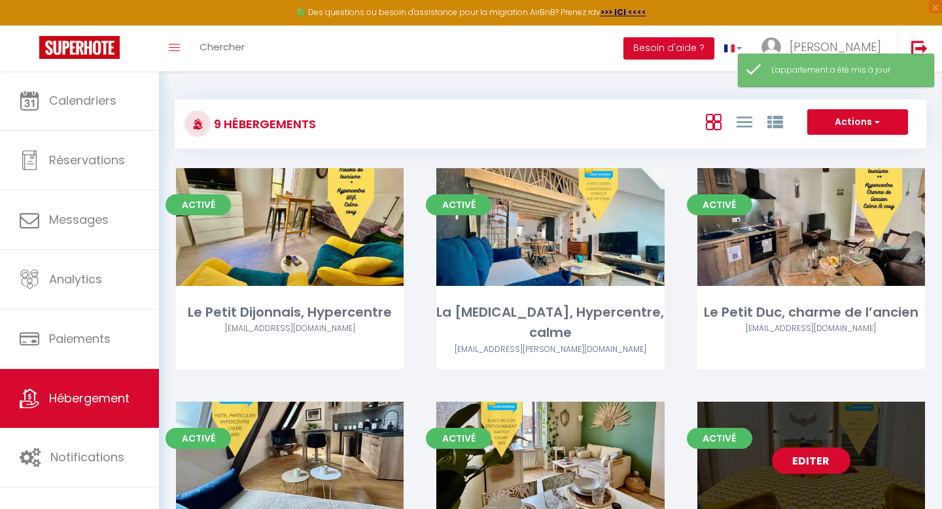
click at [824, 447] on link "Editer" at bounding box center [811, 460] width 78 height 26
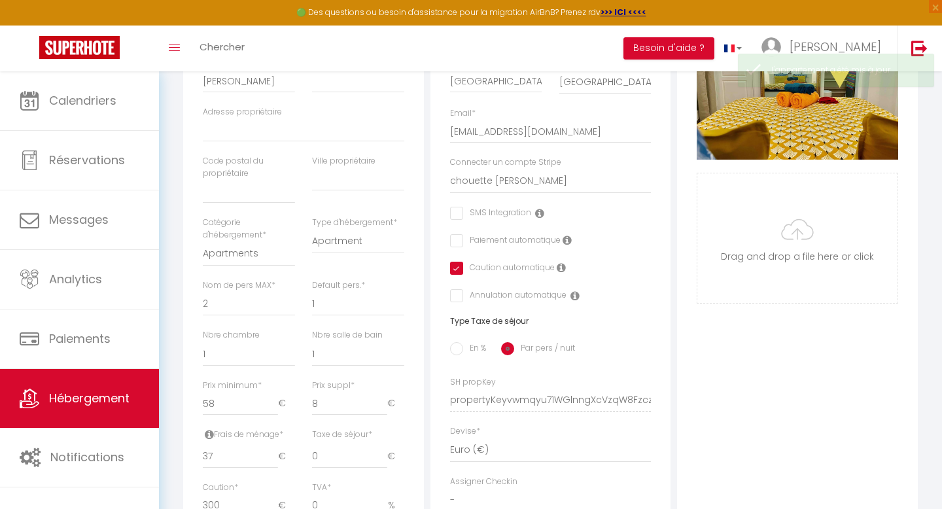
scroll to position [343, 0]
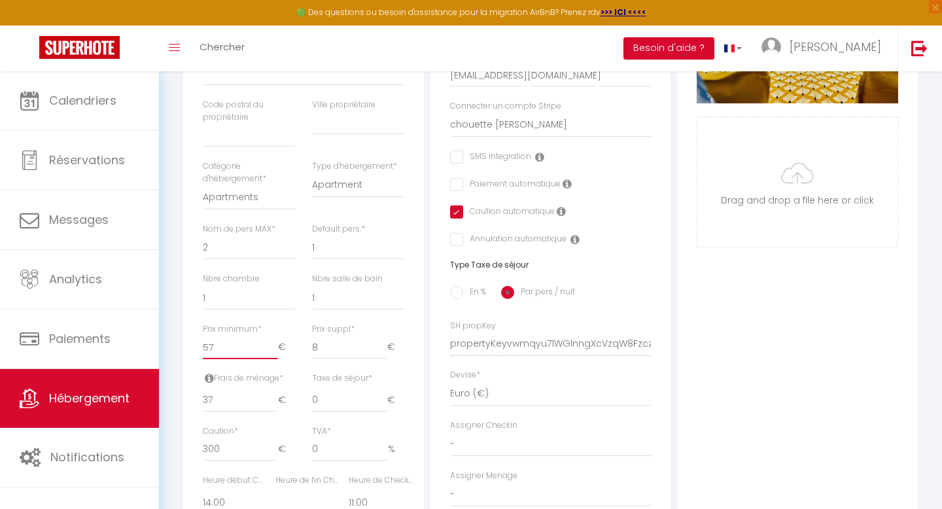
click at [275, 350] on input "57" at bounding box center [240, 348] width 75 height 24
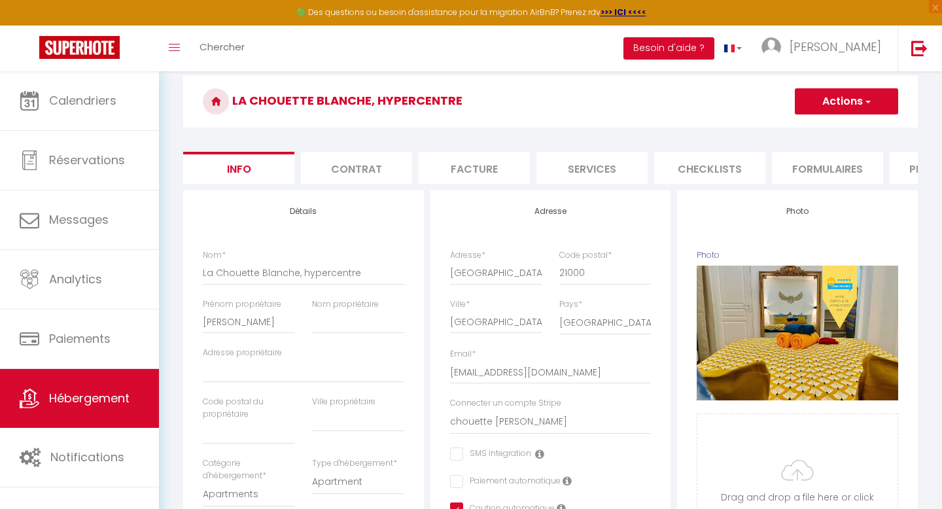
scroll to position [0, 0]
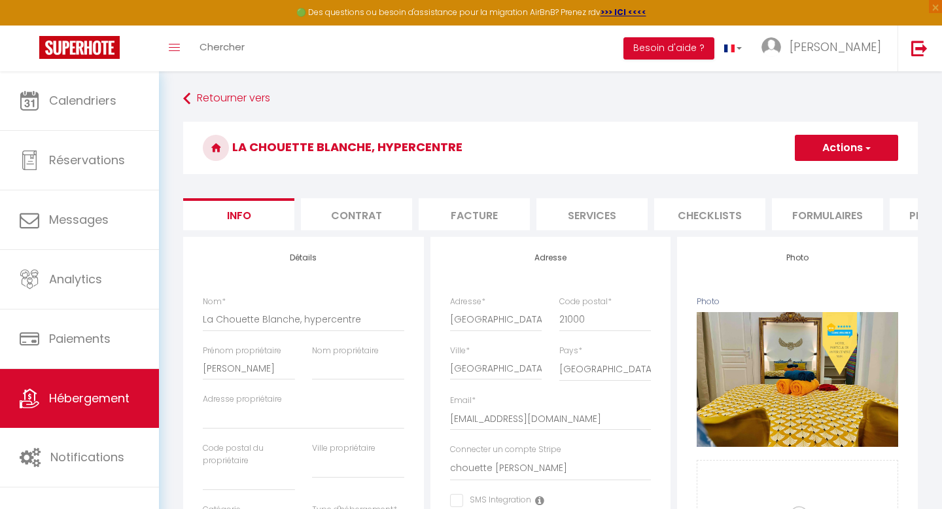
click at [867, 155] on button "Actions" at bounding box center [846, 148] width 103 height 26
click at [781, 172] on input "Enregistrer" at bounding box center [795, 176] width 48 height 13
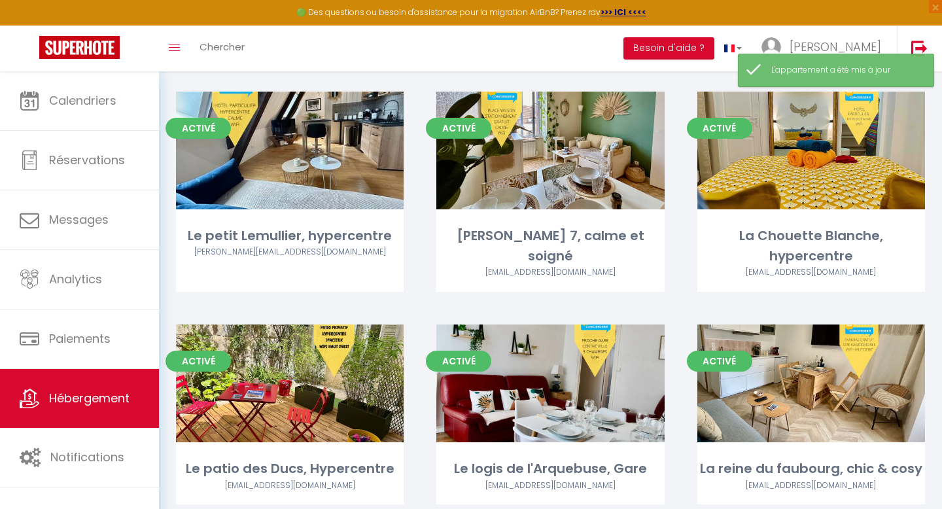
scroll to position [313, 0]
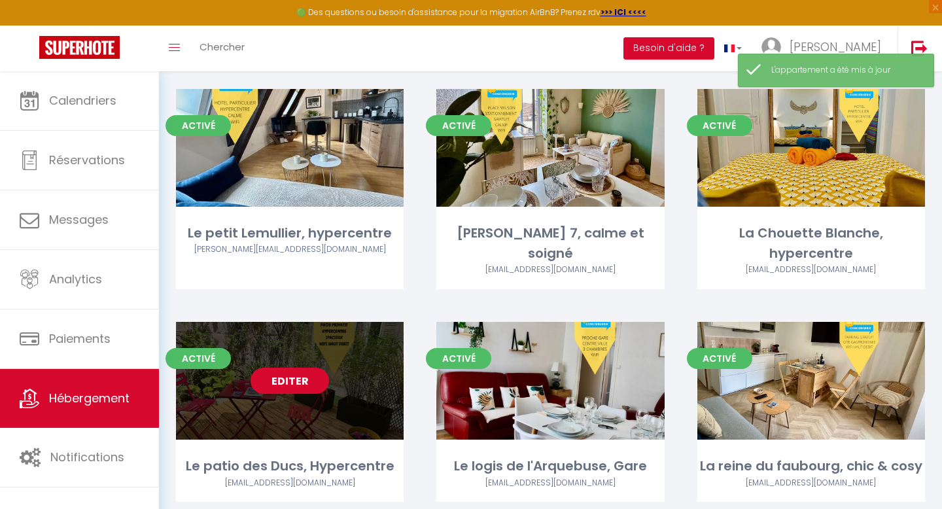
click at [288, 368] on link "Editer" at bounding box center [290, 381] width 78 height 26
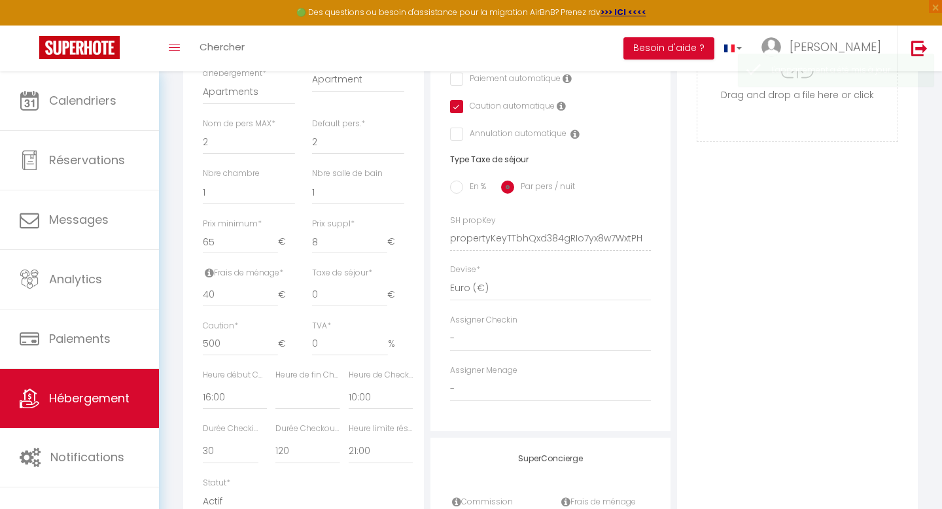
scroll to position [449, 0]
click at [274, 245] on input "64" at bounding box center [240, 242] width 75 height 24
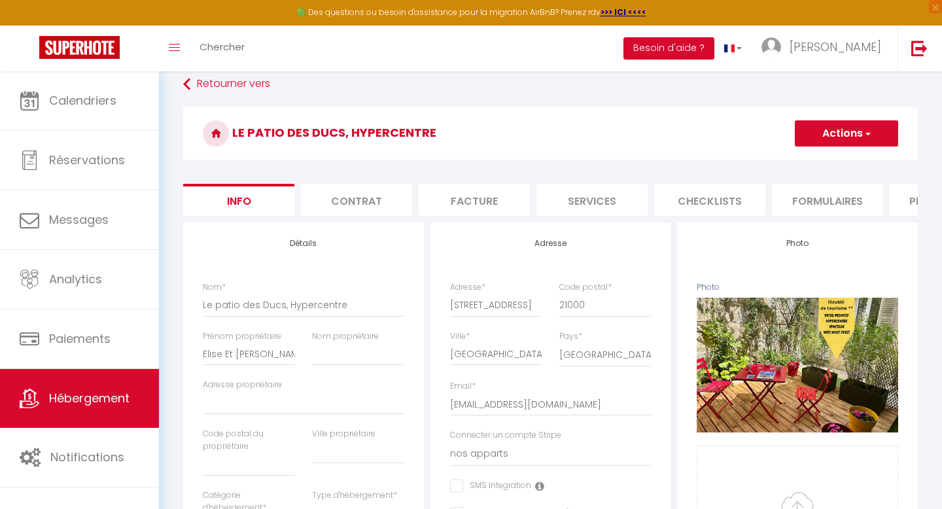
scroll to position [0, 0]
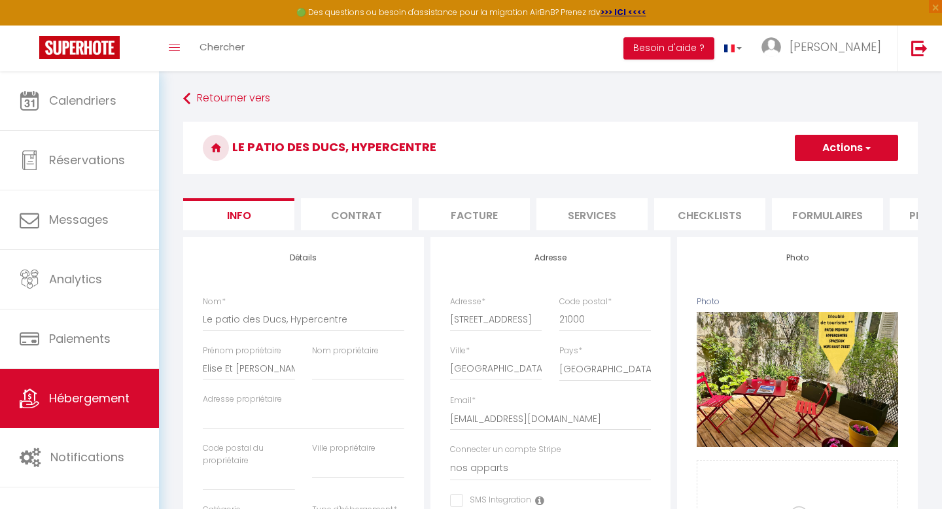
click at [878, 150] on button "Actions" at bounding box center [846, 148] width 103 height 26
click at [773, 179] on input "Enregistrer" at bounding box center [795, 176] width 48 height 13
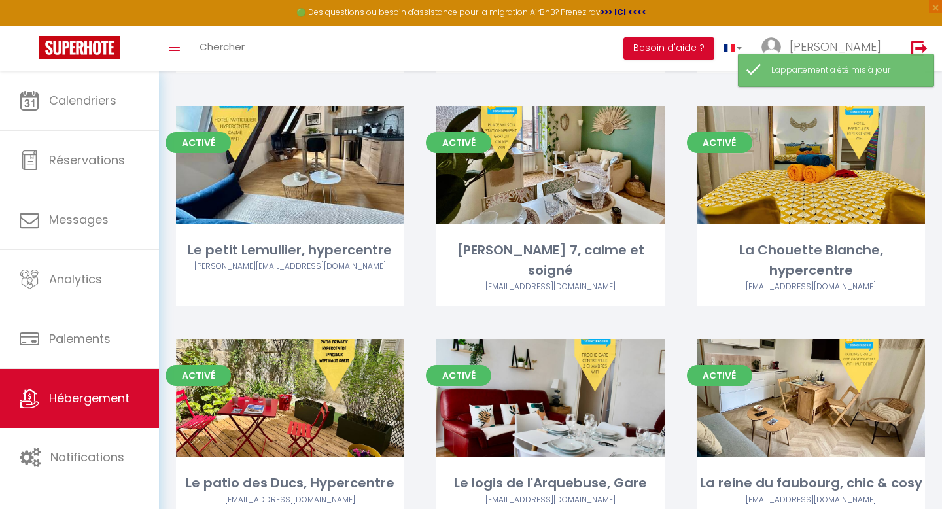
scroll to position [313, 0]
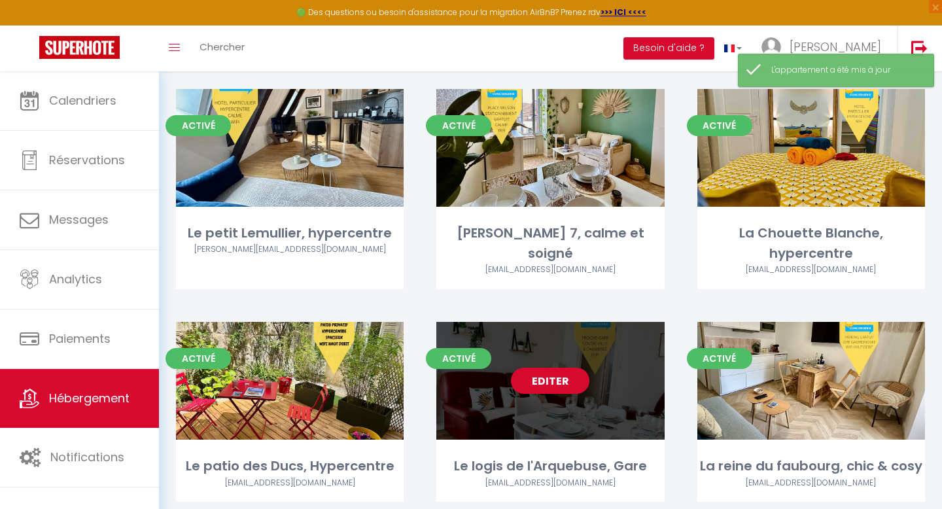
click at [548, 368] on link "Editer" at bounding box center [550, 381] width 78 height 26
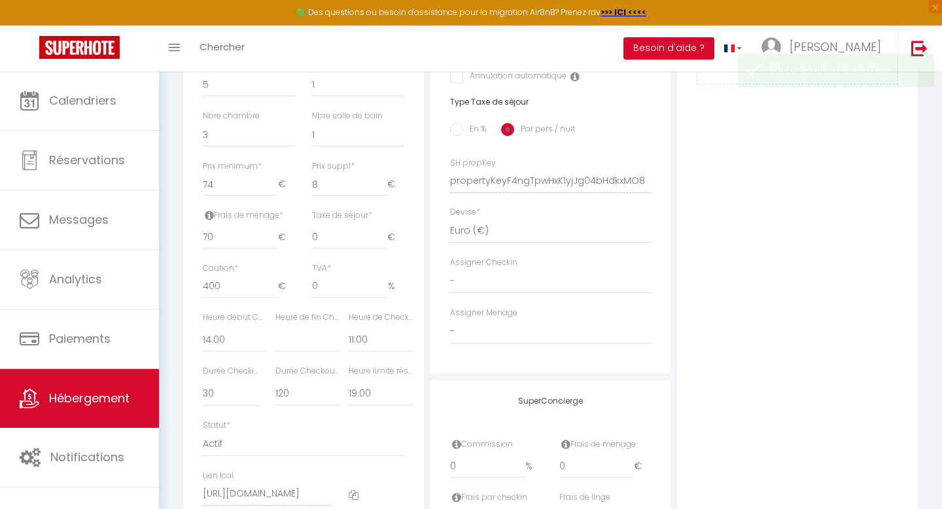
scroll to position [516, 0]
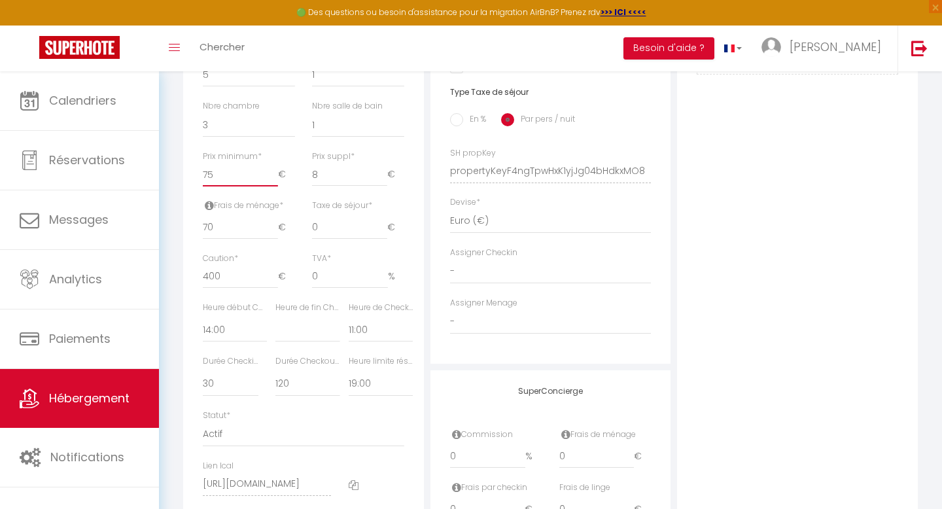
click at [272, 174] on input "75" at bounding box center [240, 175] width 75 height 24
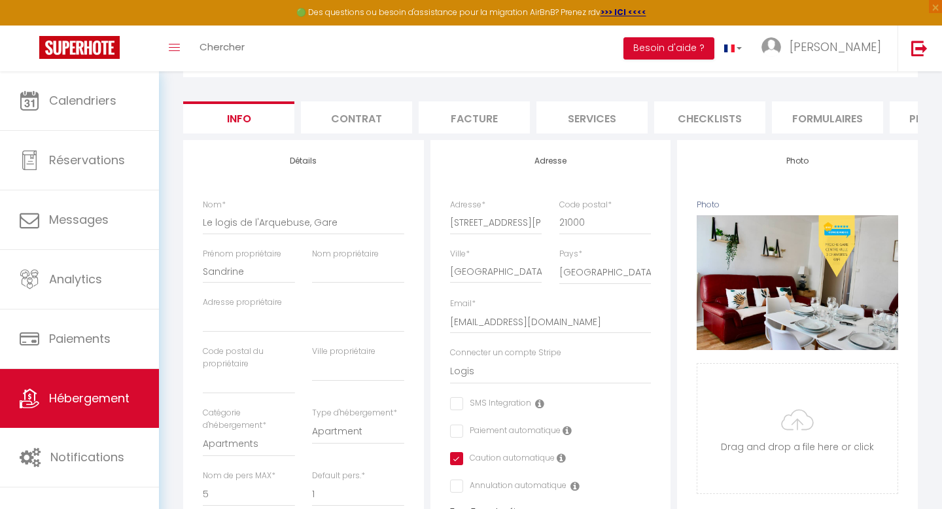
scroll to position [0, 0]
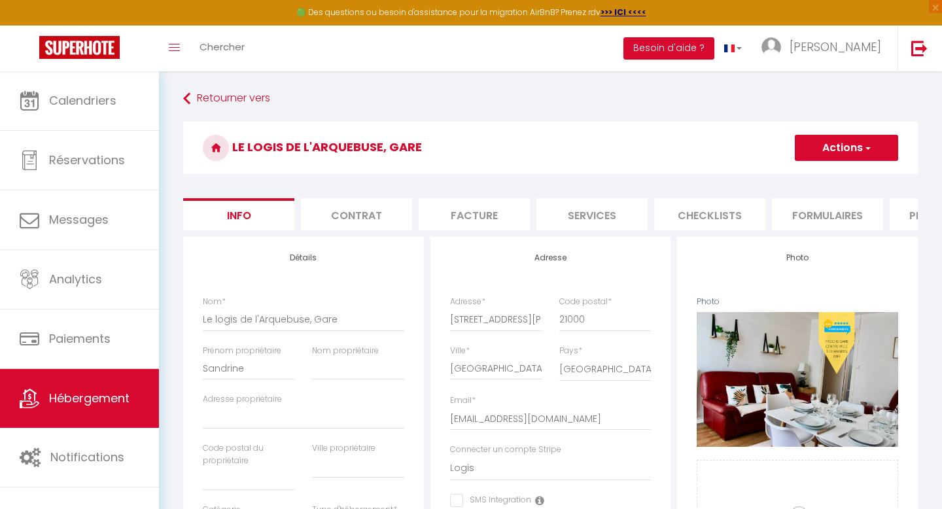
click at [852, 143] on button "Actions" at bounding box center [846, 148] width 103 height 26
click at [805, 175] on input "Enregistrer" at bounding box center [795, 176] width 48 height 13
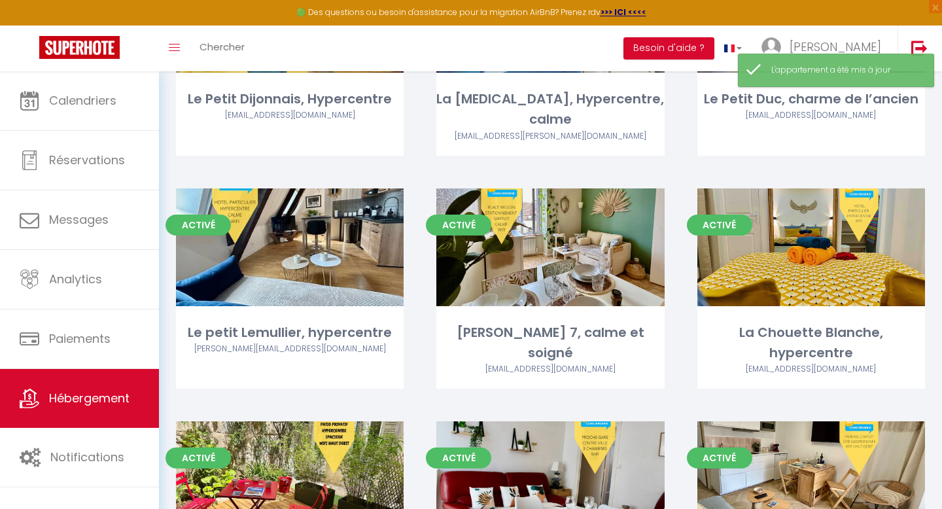
scroll to position [313, 0]
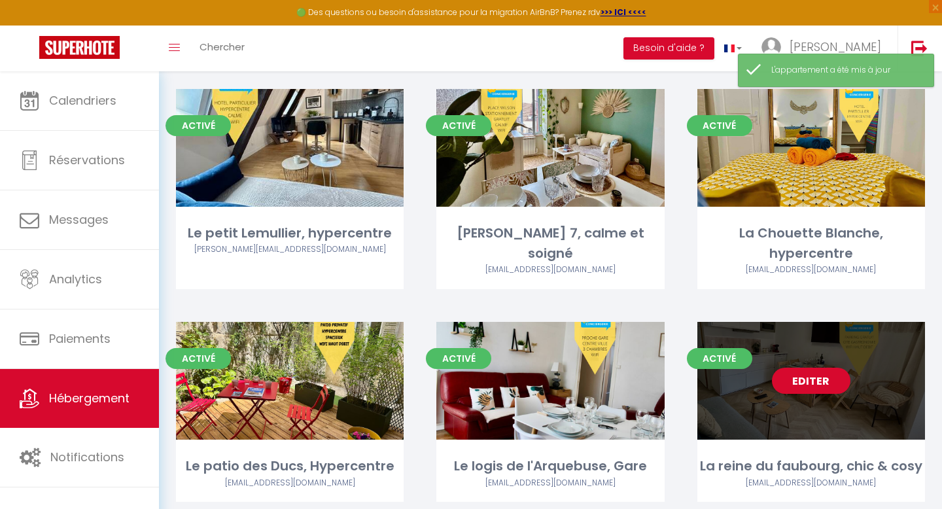
click at [784, 368] on link "Editer" at bounding box center [811, 381] width 78 height 26
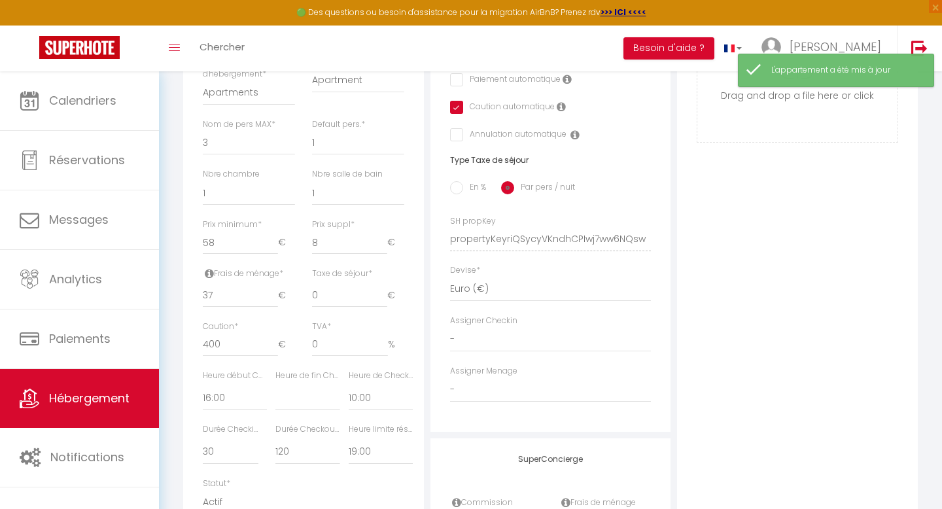
scroll to position [544, 0]
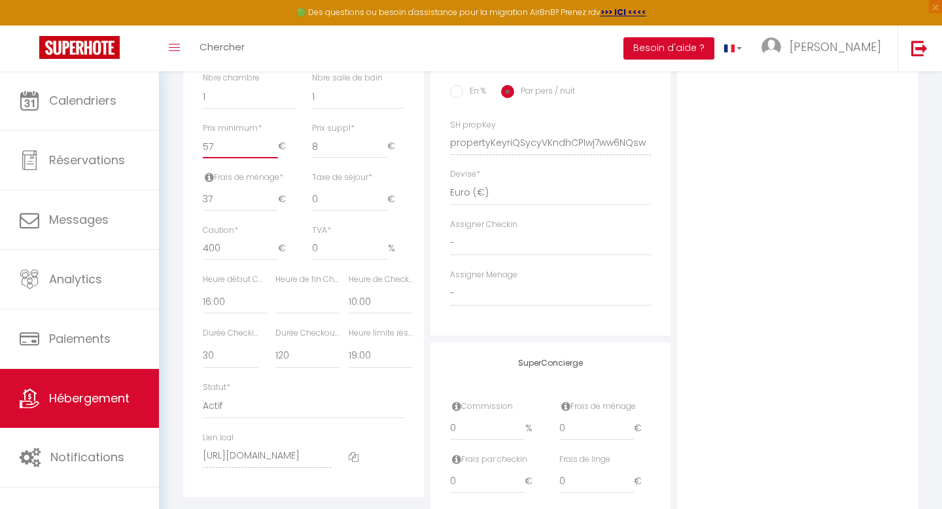
click at [274, 151] on input "57" at bounding box center [240, 147] width 75 height 24
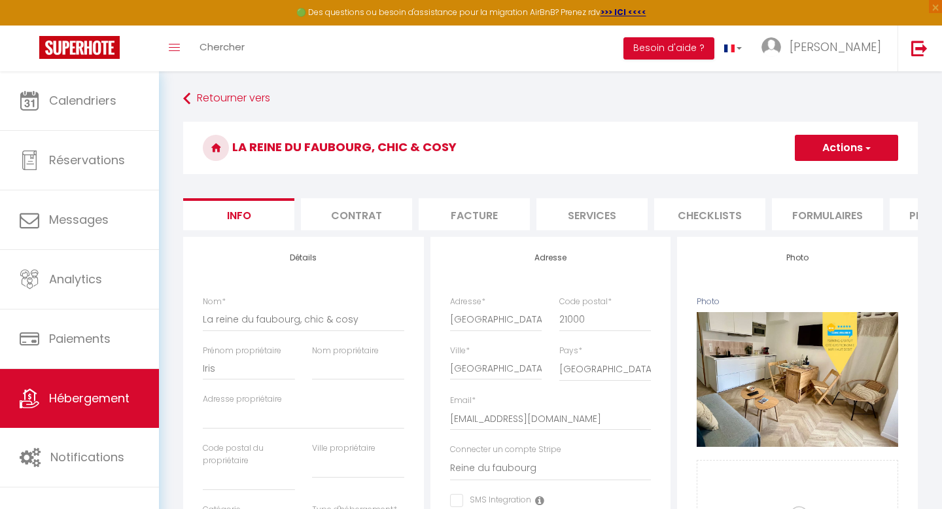
click at [880, 145] on button "Actions" at bounding box center [846, 148] width 103 height 26
click at [797, 177] on input "Enregistrer" at bounding box center [795, 176] width 48 height 13
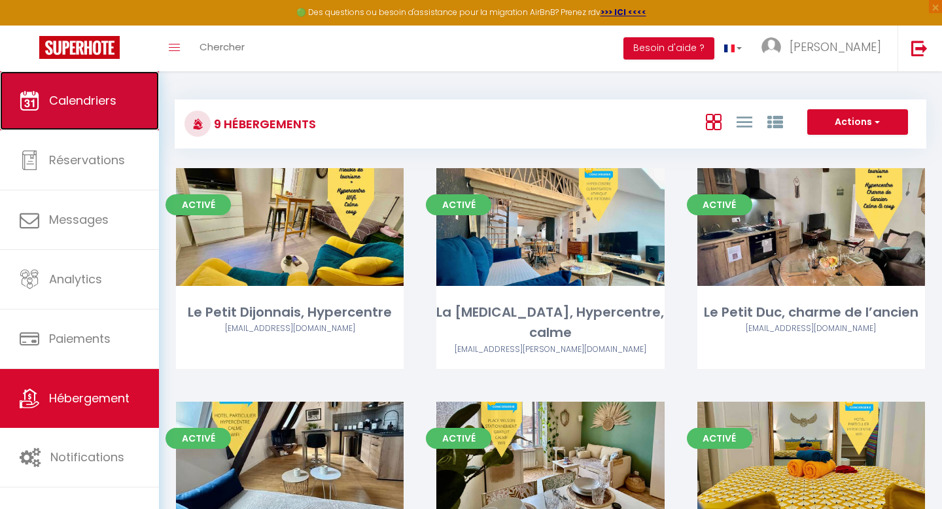
click at [123, 116] on link "Calendriers" at bounding box center [79, 100] width 159 height 59
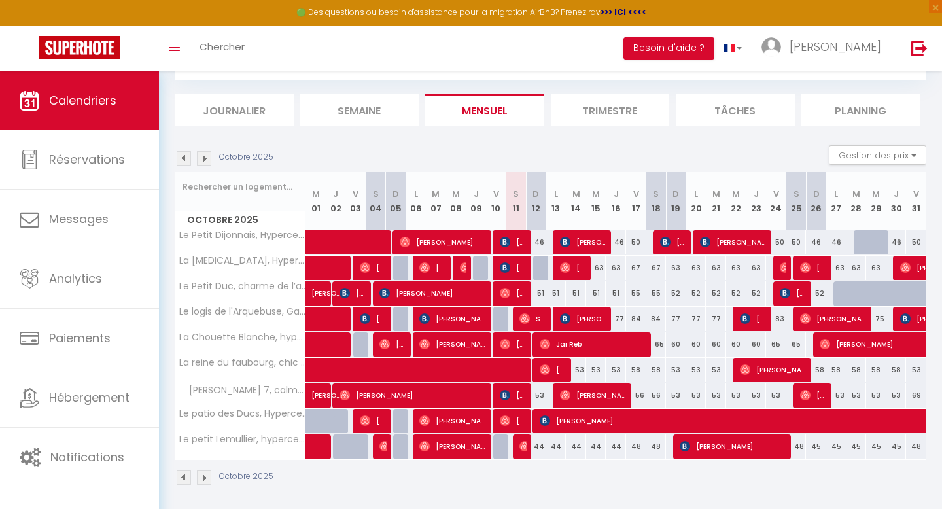
scroll to position [73, 0]
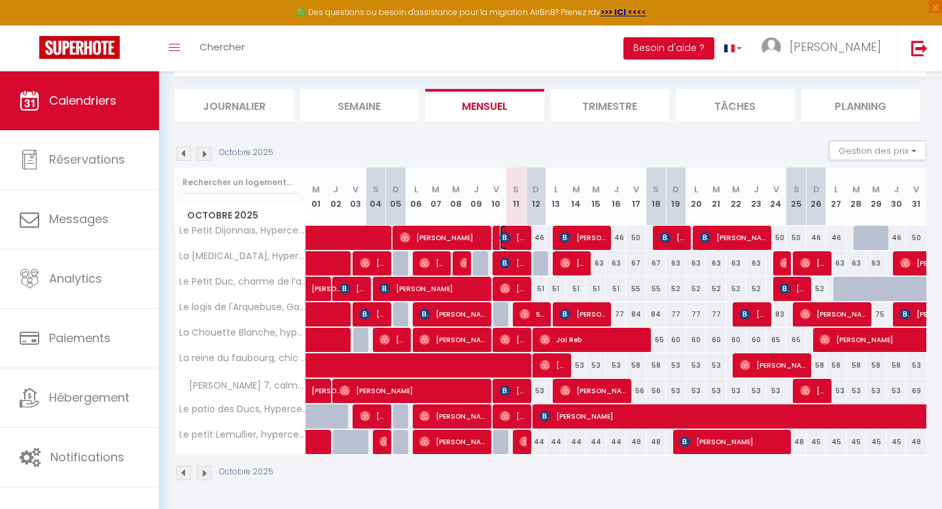
click at [512, 232] on span "[PERSON_NAME]" at bounding box center [513, 237] width 27 height 25
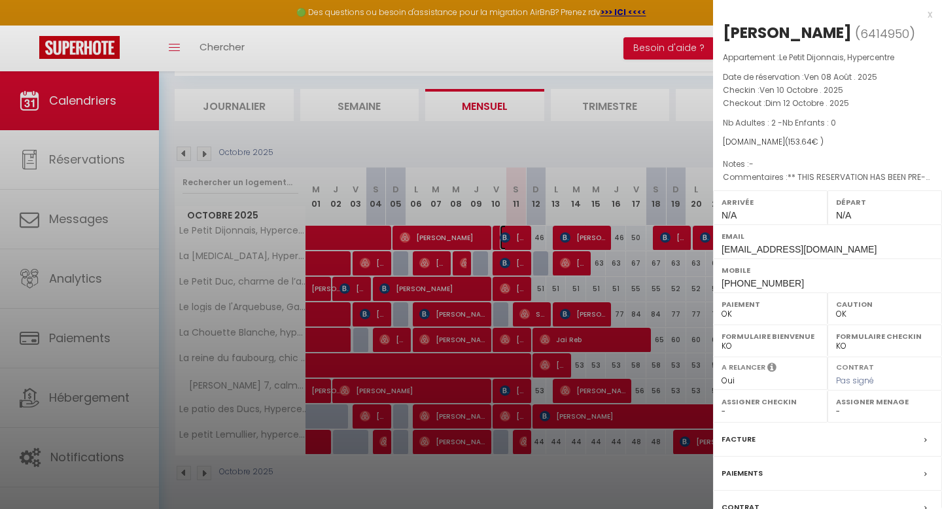
scroll to position [101, 0]
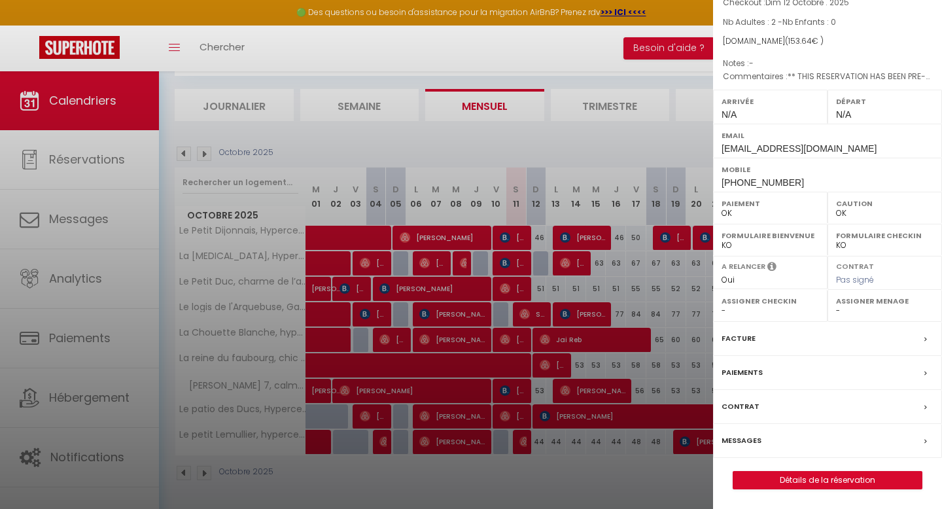
click at [788, 373] on div "Paiements" at bounding box center [827, 373] width 229 height 34
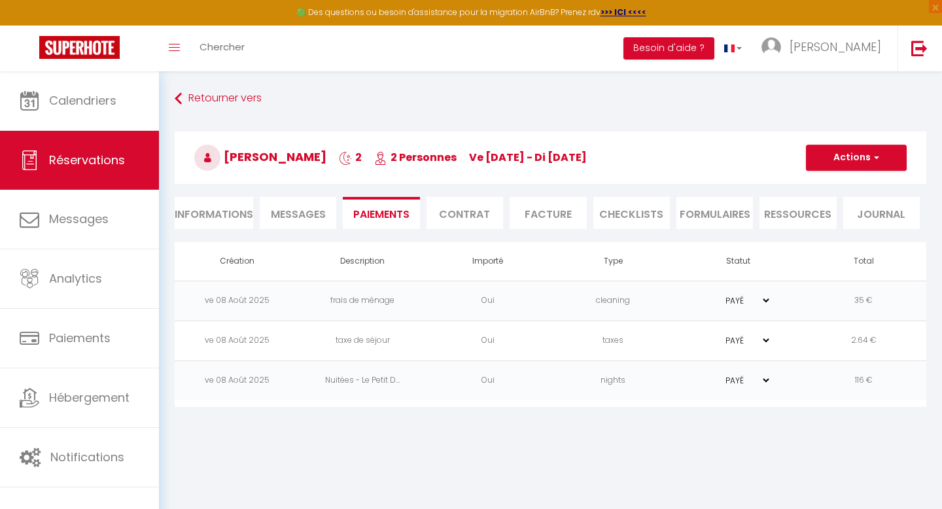
click at [226, 215] on li "Informations" at bounding box center [214, 213] width 78 height 32
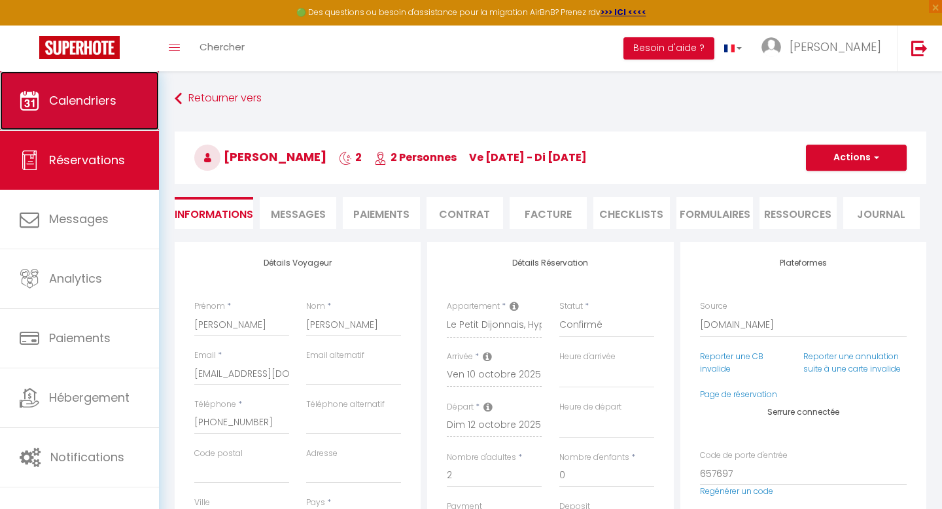
click at [107, 106] on span "Calendriers" at bounding box center [82, 100] width 67 height 16
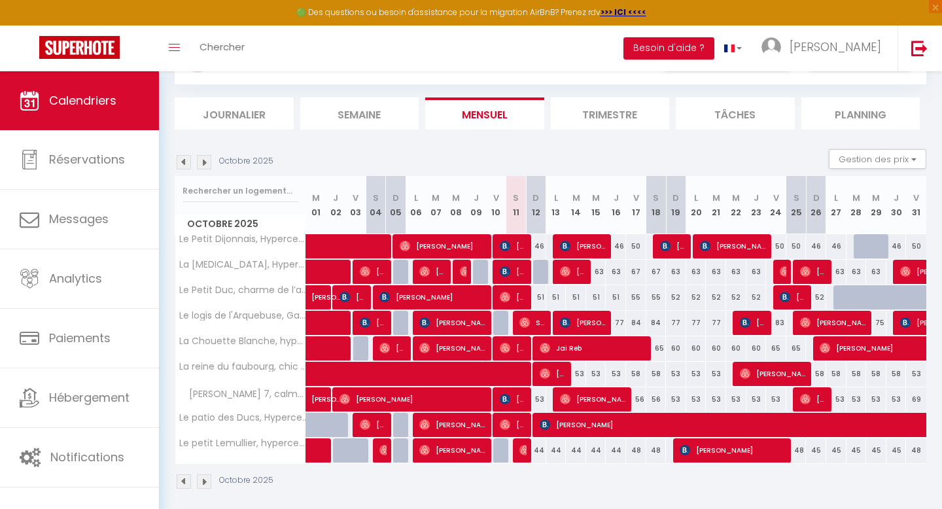
scroll to position [73, 0]
